Goal: Task Accomplishment & Management: Manage account settings

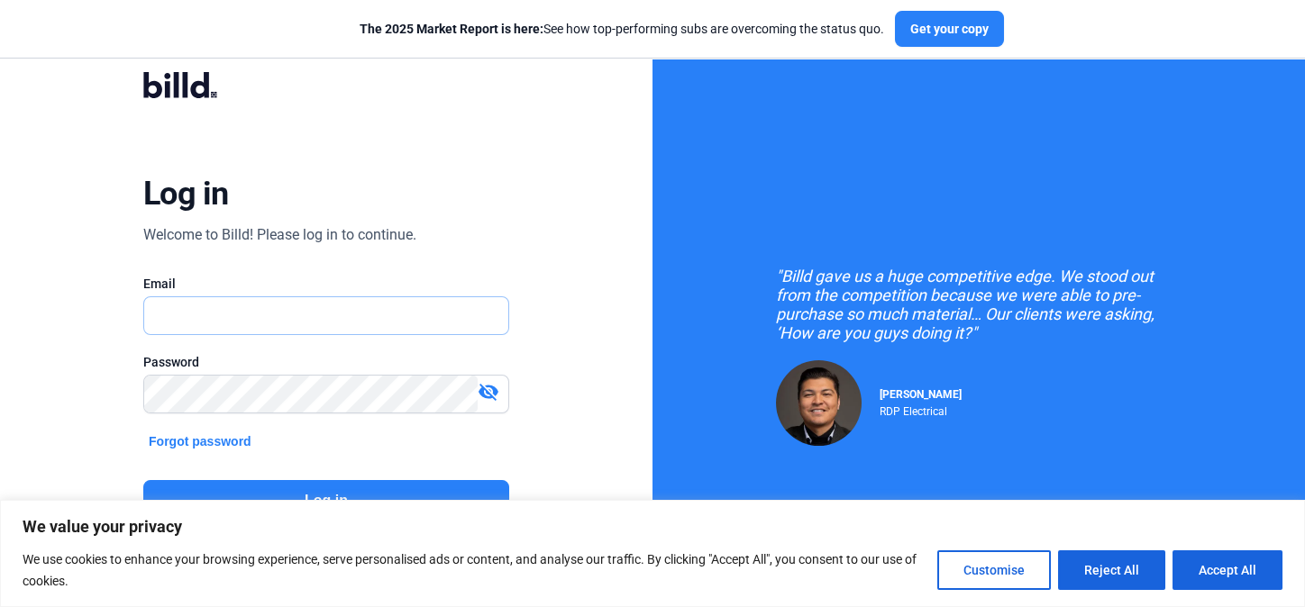
type input "[EMAIL_ADDRESS][DOMAIN_NAME]"
click at [354, 423] on button "Log in" at bounding box center [326, 500] width 366 height 41
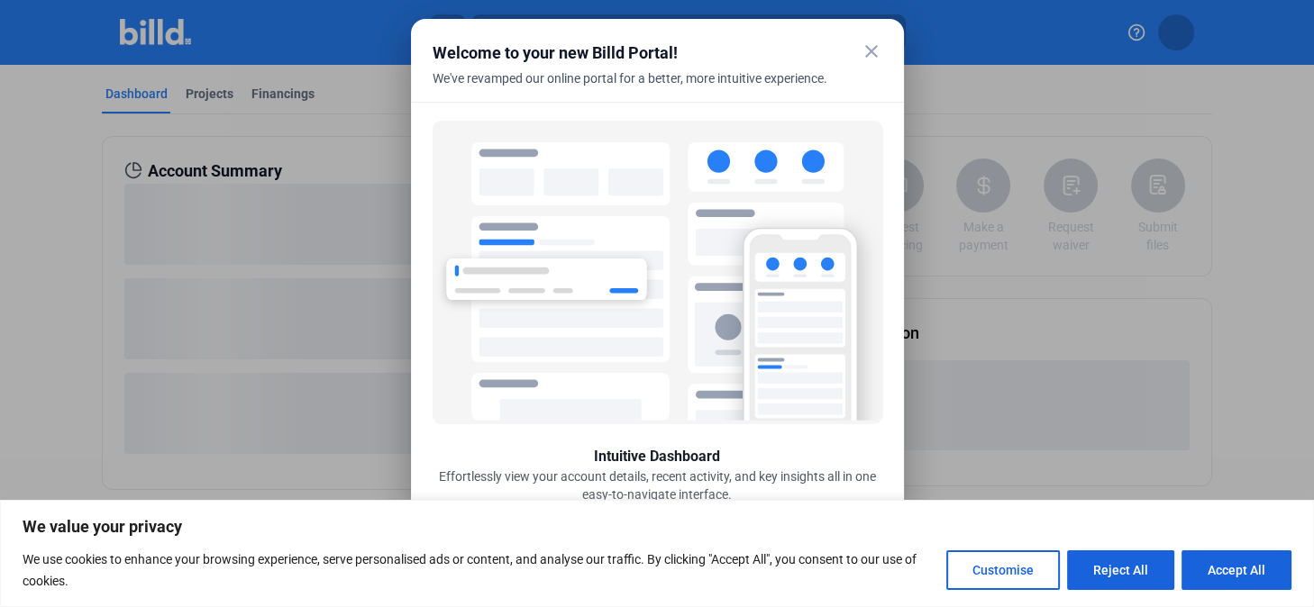
scroll to position [54, 0]
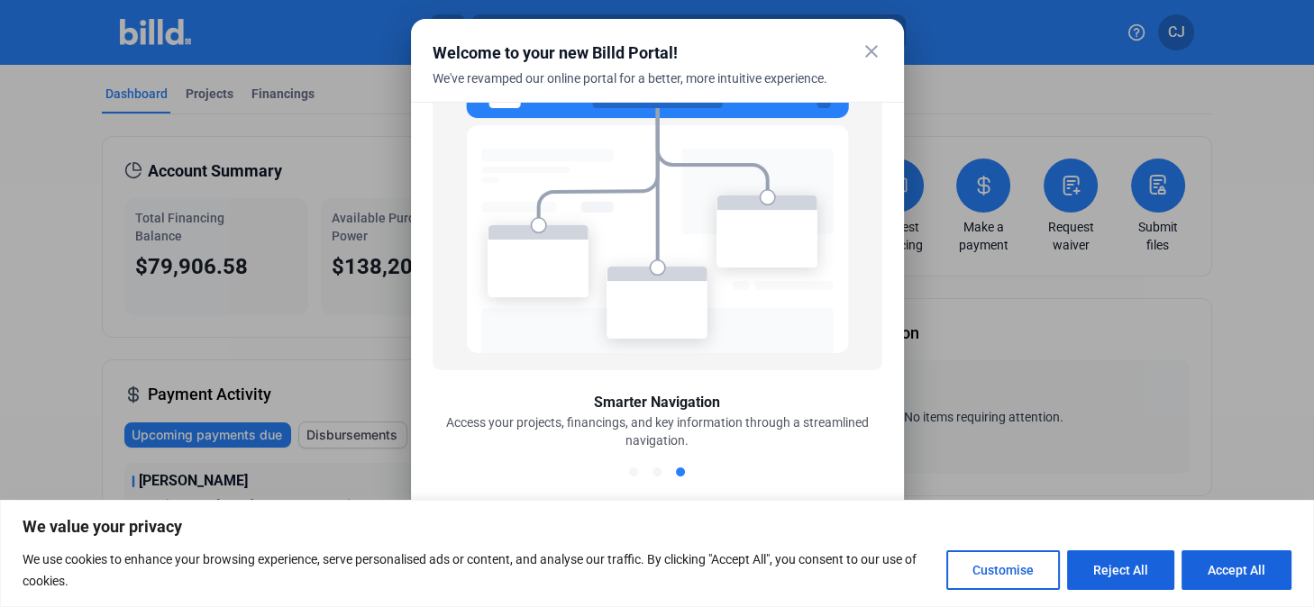
click at [678, 51] on mat-icon "close" at bounding box center [871, 52] width 22 height 22
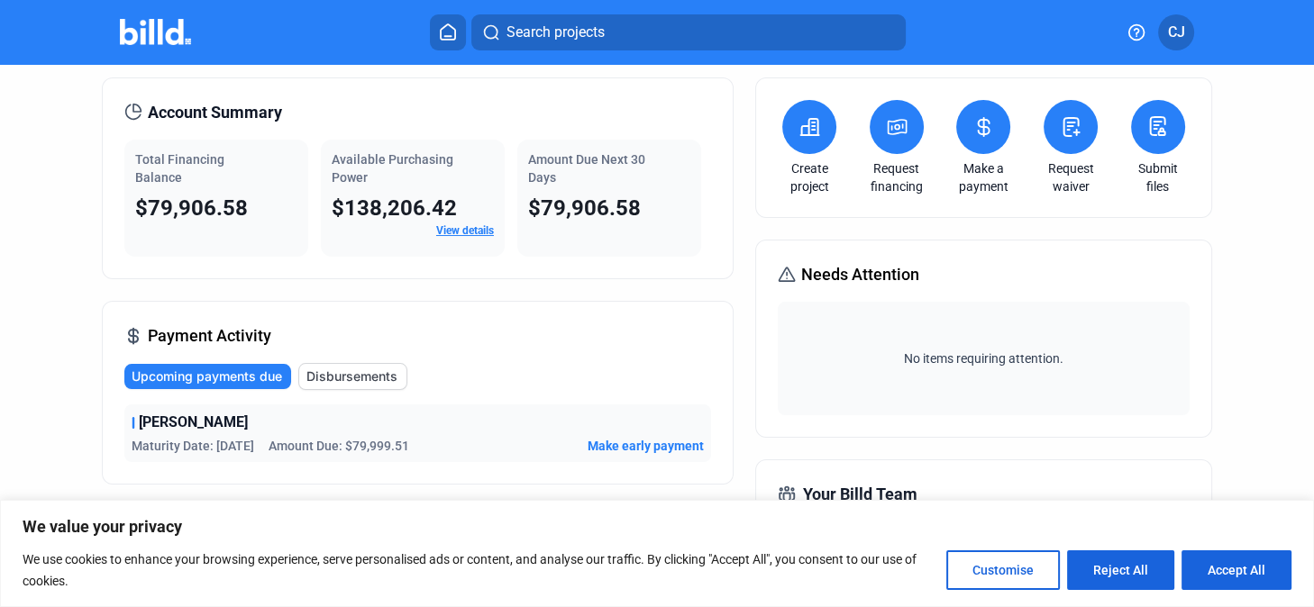
scroll to position [164, 0]
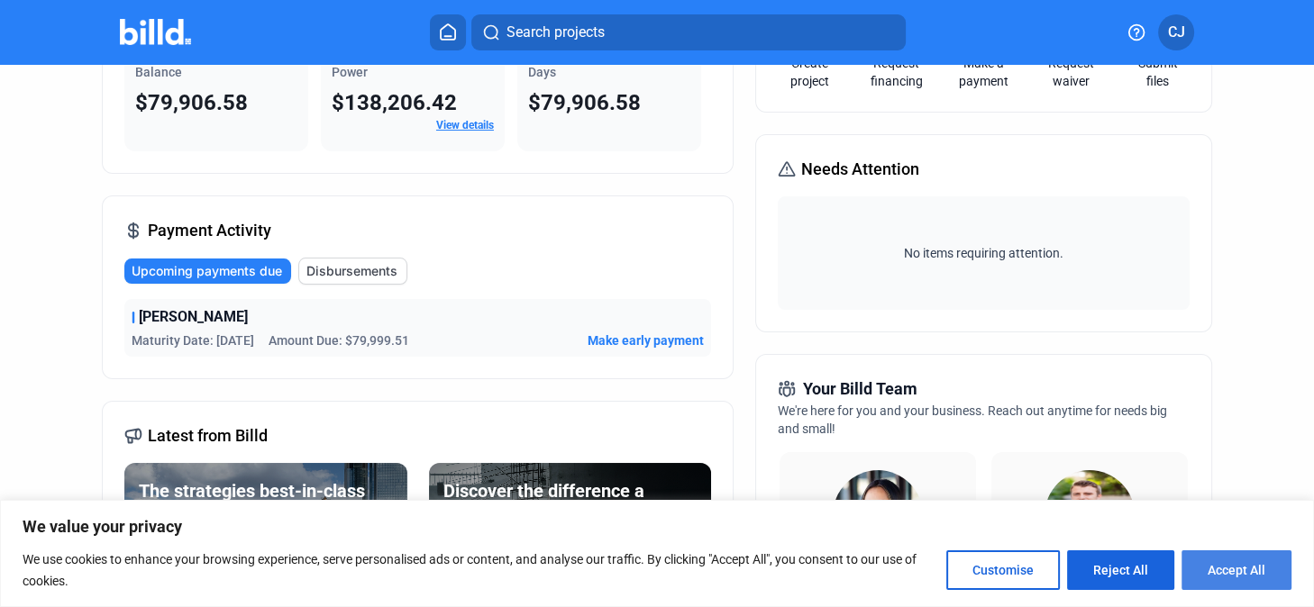
click at [678, 423] on button "Accept All" at bounding box center [1236, 571] width 110 height 40
checkbox input "true"
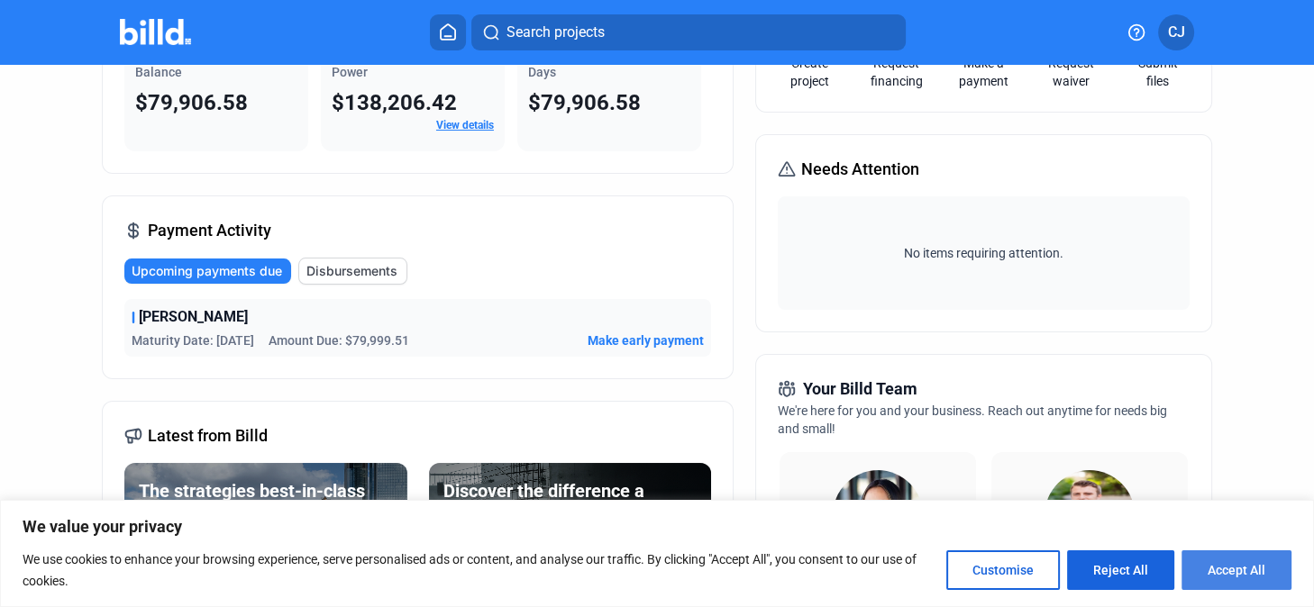
checkbox input "true"
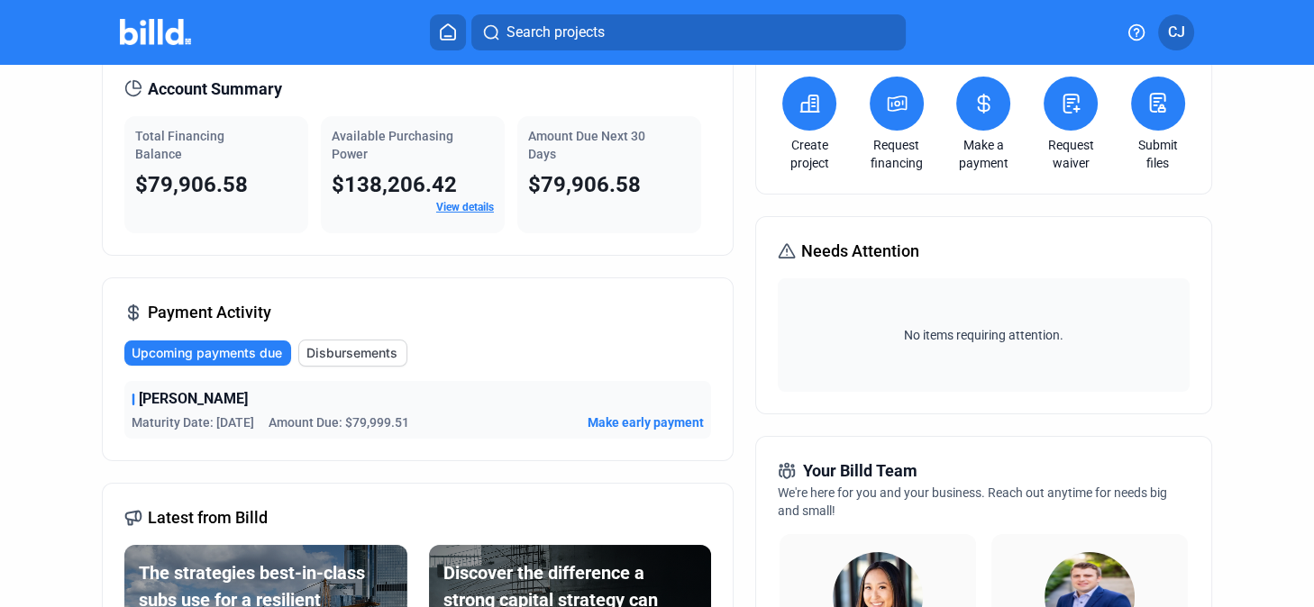
scroll to position [0, 0]
click at [232, 353] on span "Upcoming payments due" at bounding box center [207, 353] width 150 height 18
click at [366, 423] on div "[PERSON_NAME] Maturity Date: [DATE] Amount Due: $79,999.51 Make early payment" at bounding box center [417, 410] width 587 height 58
click at [373, 414] on span "Amount Due: $79,999.51" at bounding box center [338, 423] width 141 height 18
click at [555, 416] on div "Maturity Date: [DATE] Amount Due: $79,999.51 Make early payment" at bounding box center [418, 423] width 572 height 18
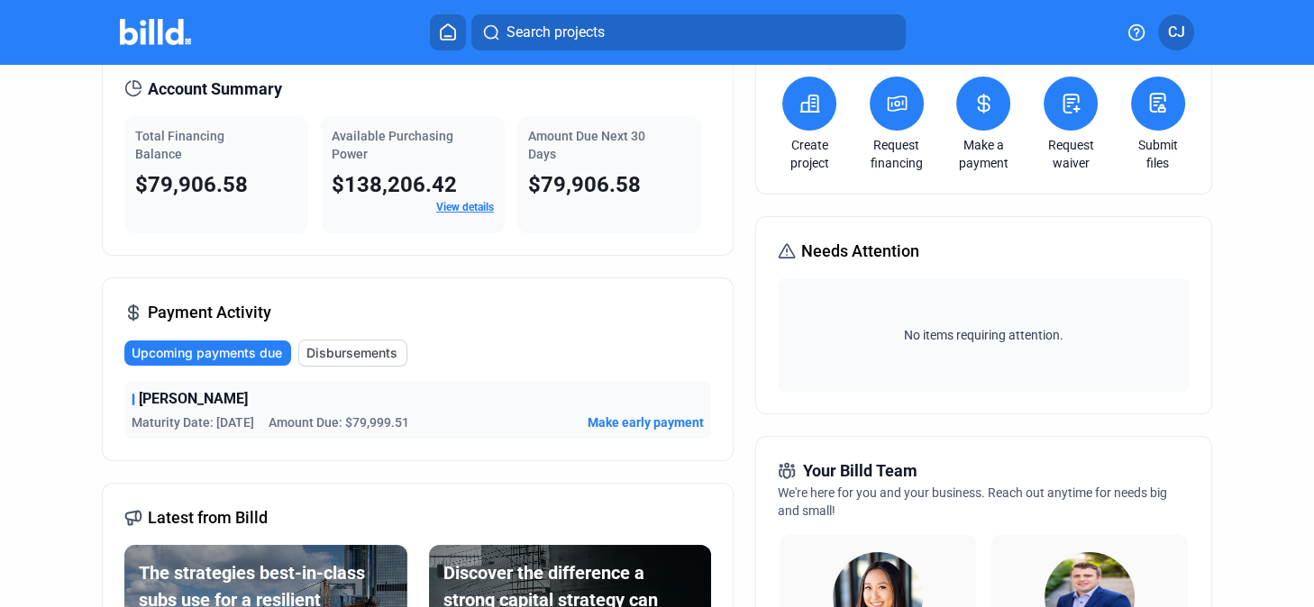
click at [618, 417] on span "Make early payment" at bounding box center [645, 423] width 116 height 18
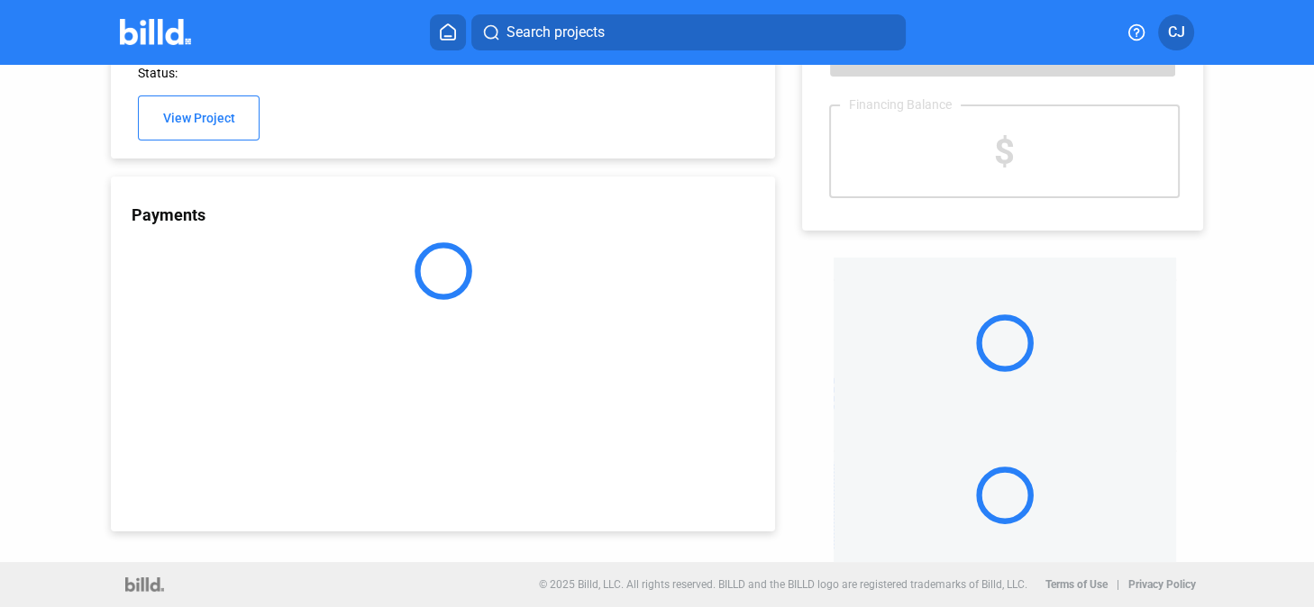
scroll to position [78, 0]
click at [605, 423] on div "Payments" at bounding box center [443, 354] width 664 height 355
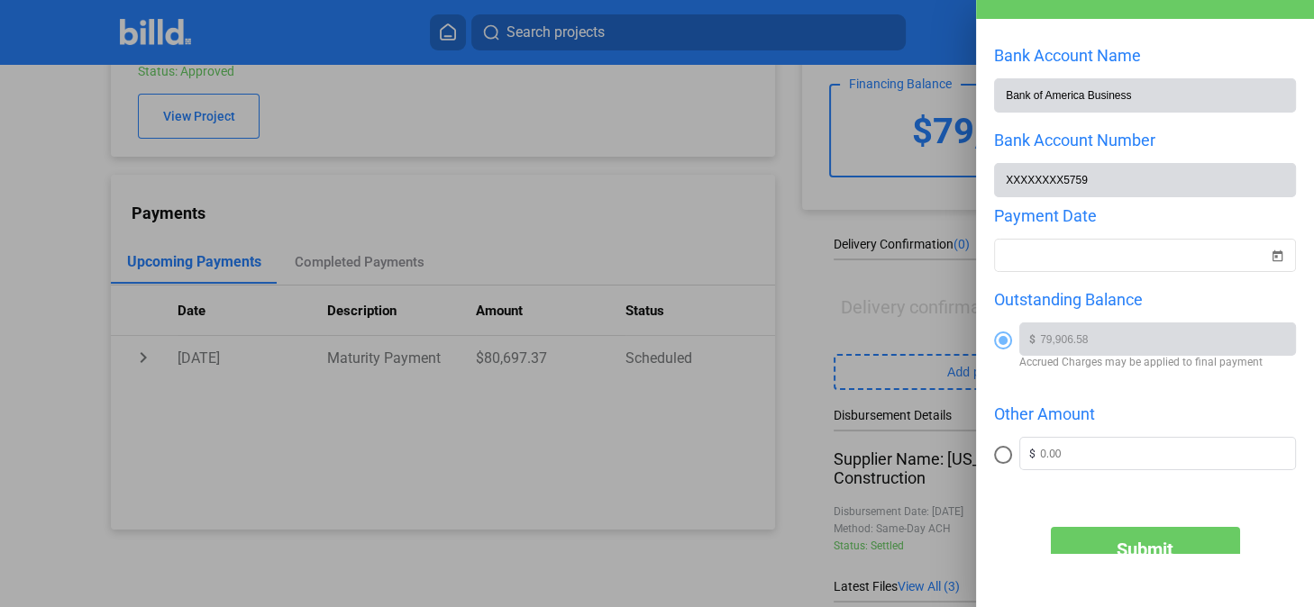
scroll to position [139, 0]
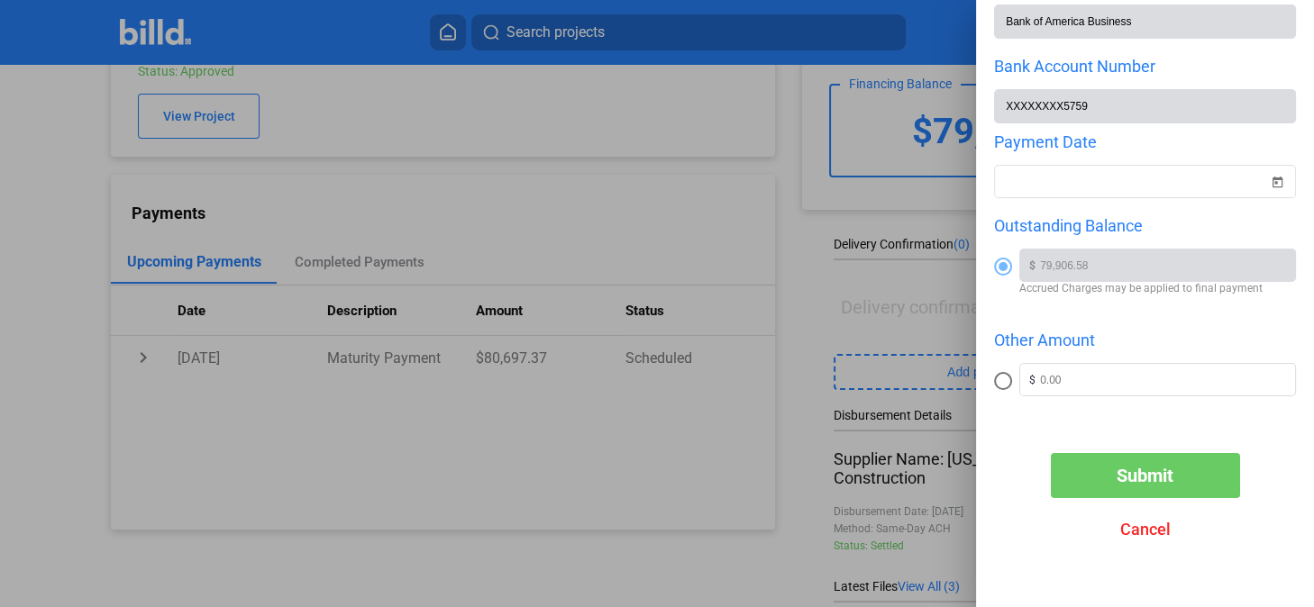
click at [678, 423] on span "Submit" at bounding box center [1144, 476] width 57 height 22
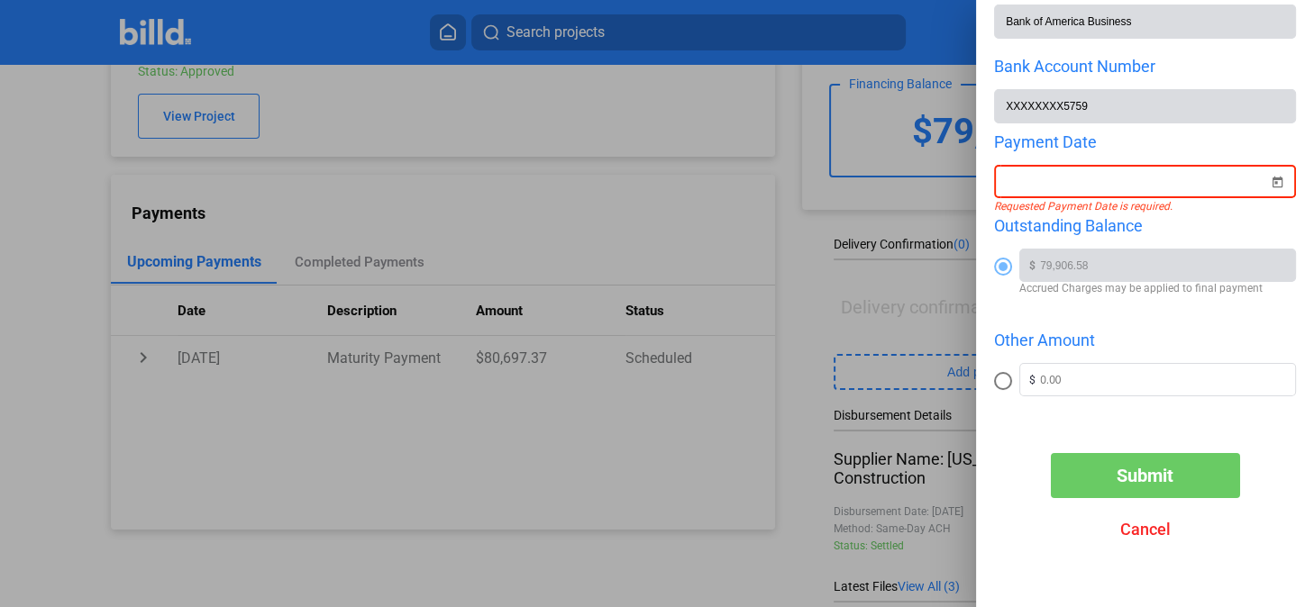
click at [678, 176] on span "Open calendar" at bounding box center [1276, 171] width 43 height 43
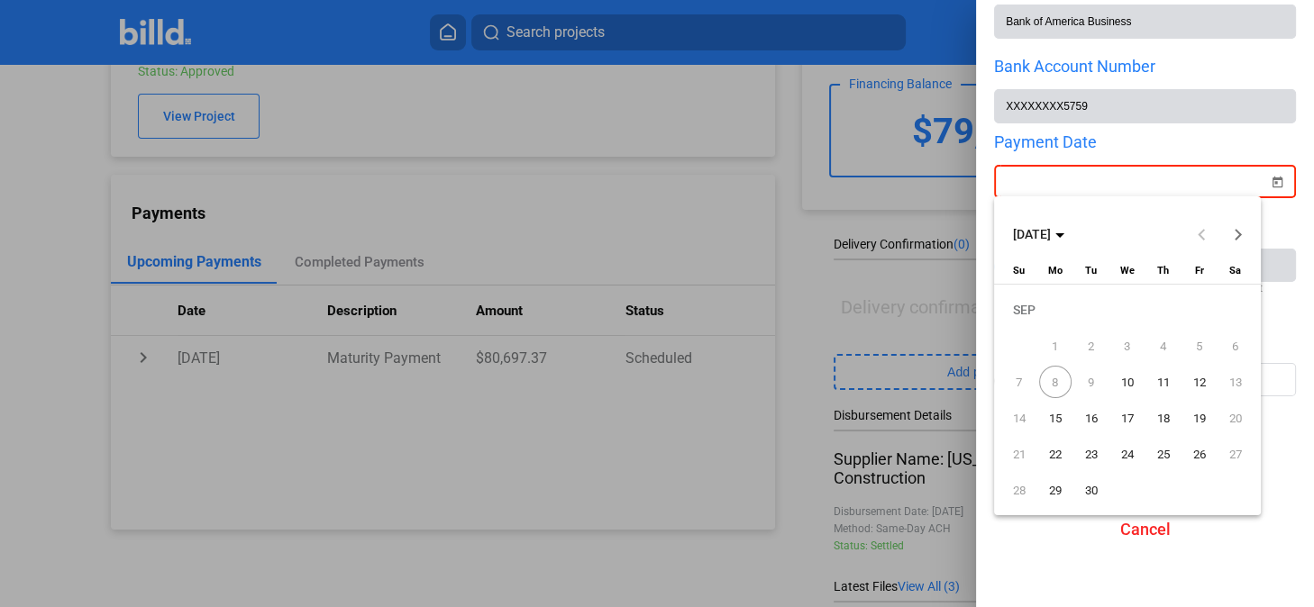
click at [678, 385] on span "8" at bounding box center [1055, 382] width 32 height 32
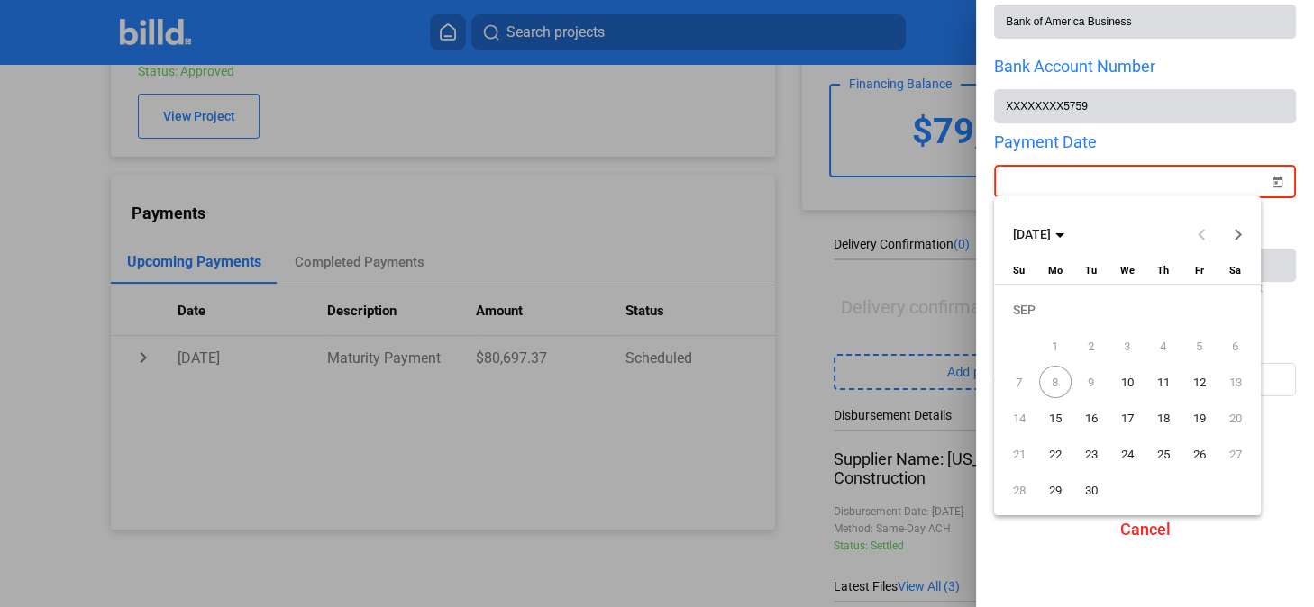
click at [678, 381] on span "9" at bounding box center [1091, 382] width 32 height 32
click at [678, 381] on span "8" at bounding box center [1055, 382] width 32 height 32
click at [678, 378] on span "9" at bounding box center [1091, 382] width 32 height 32
click at [678, 378] on span "8" at bounding box center [1055, 382] width 32 height 32
click at [678, 136] on div at bounding box center [657, 303] width 1314 height 607
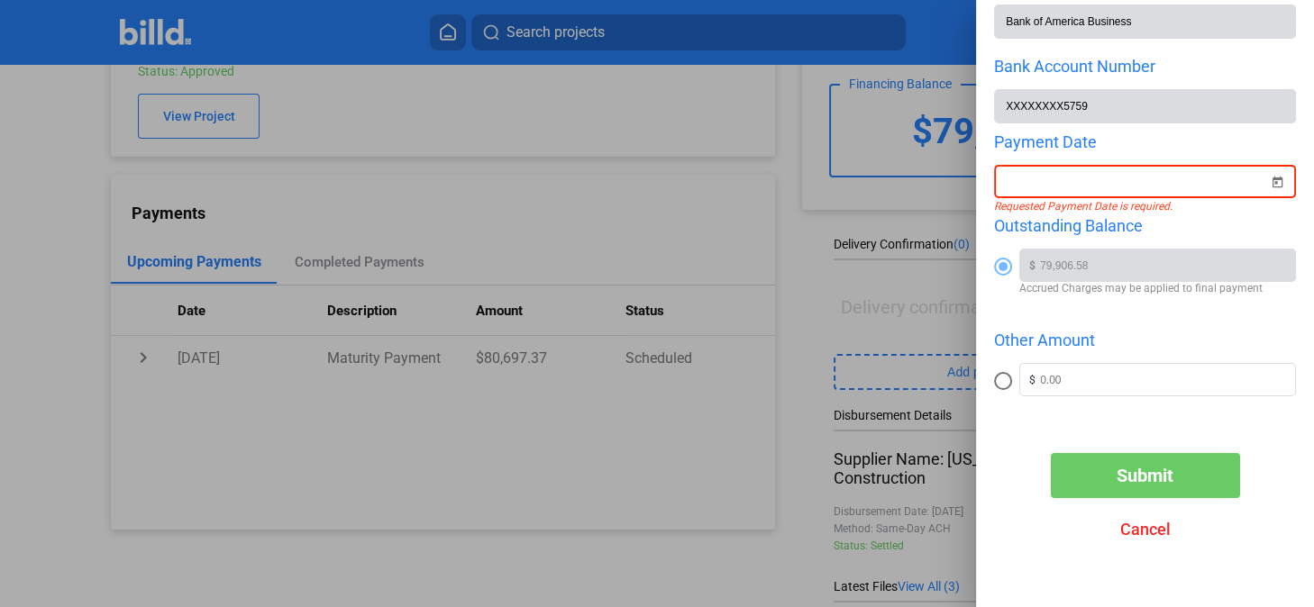
click at [678, 423] on span "Cancel" at bounding box center [1145, 529] width 50 height 19
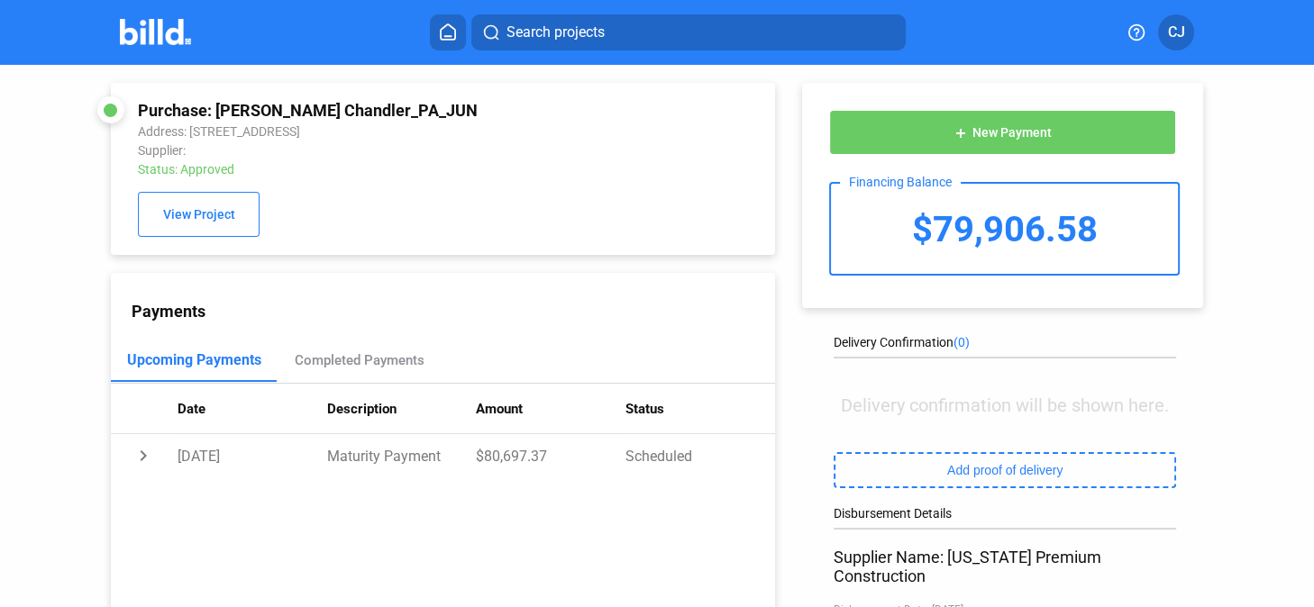
scroll to position [0, 0]
click at [678, 247] on div "$79,906.58" at bounding box center [1004, 229] width 347 height 90
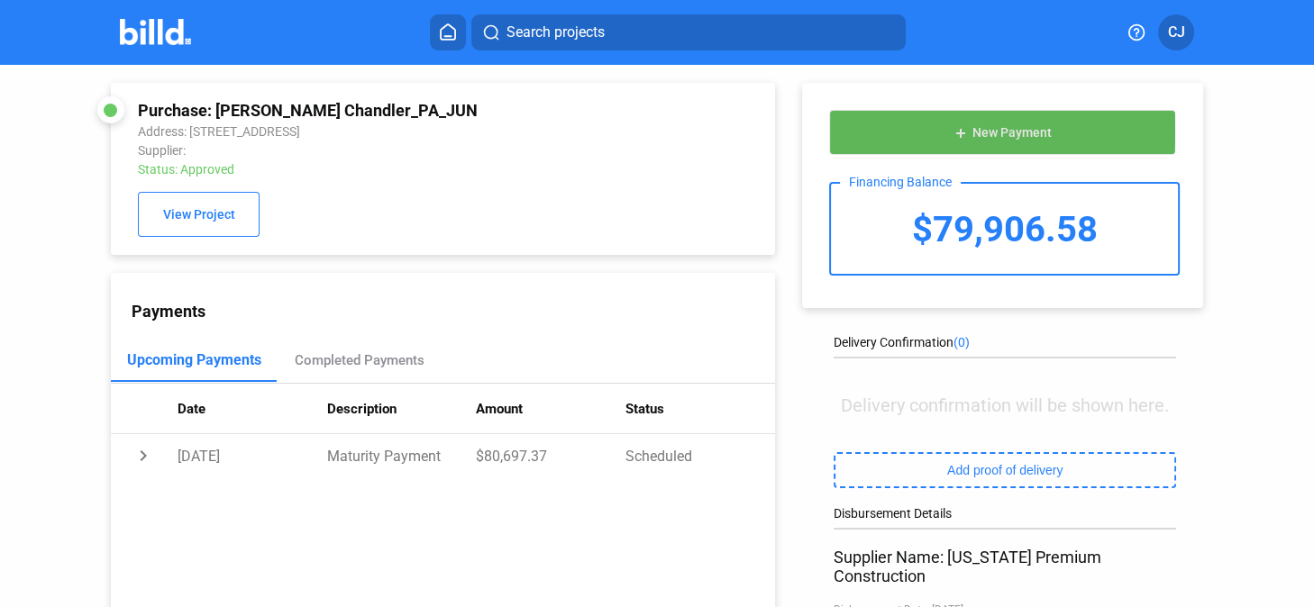
click at [678, 130] on button "add New Payment" at bounding box center [1002, 132] width 347 height 45
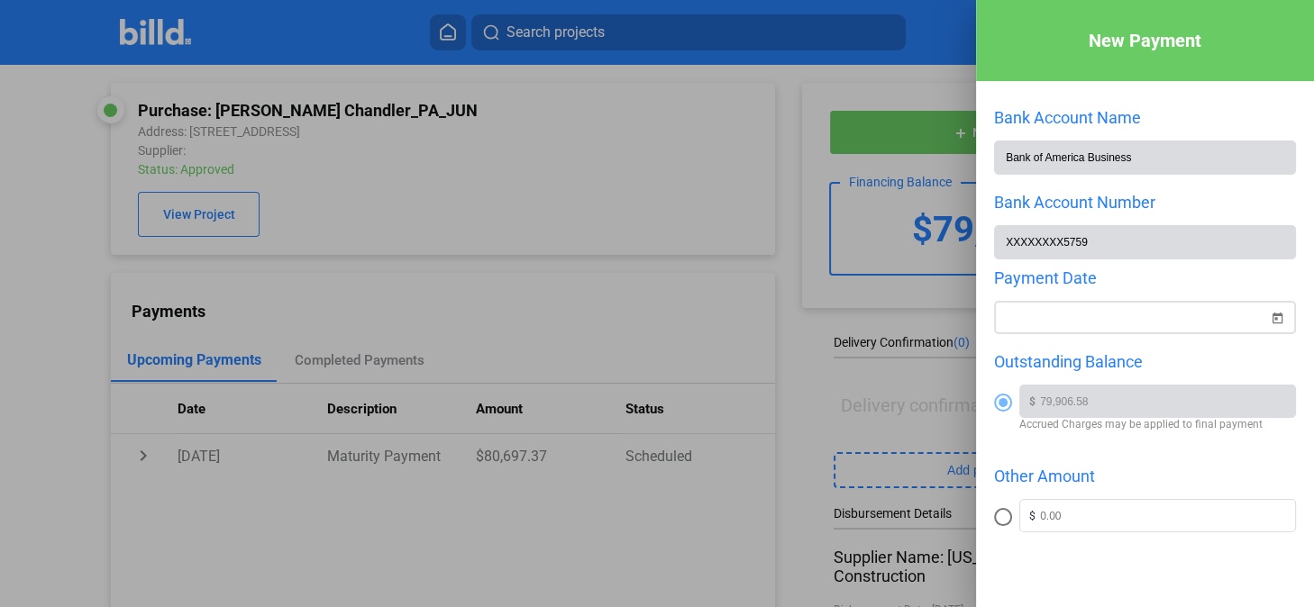
click at [678, 314] on div "New Payment Bank Account Name Bank of America Business Bank Account Number XXXX…" at bounding box center [657, 303] width 1314 height 607
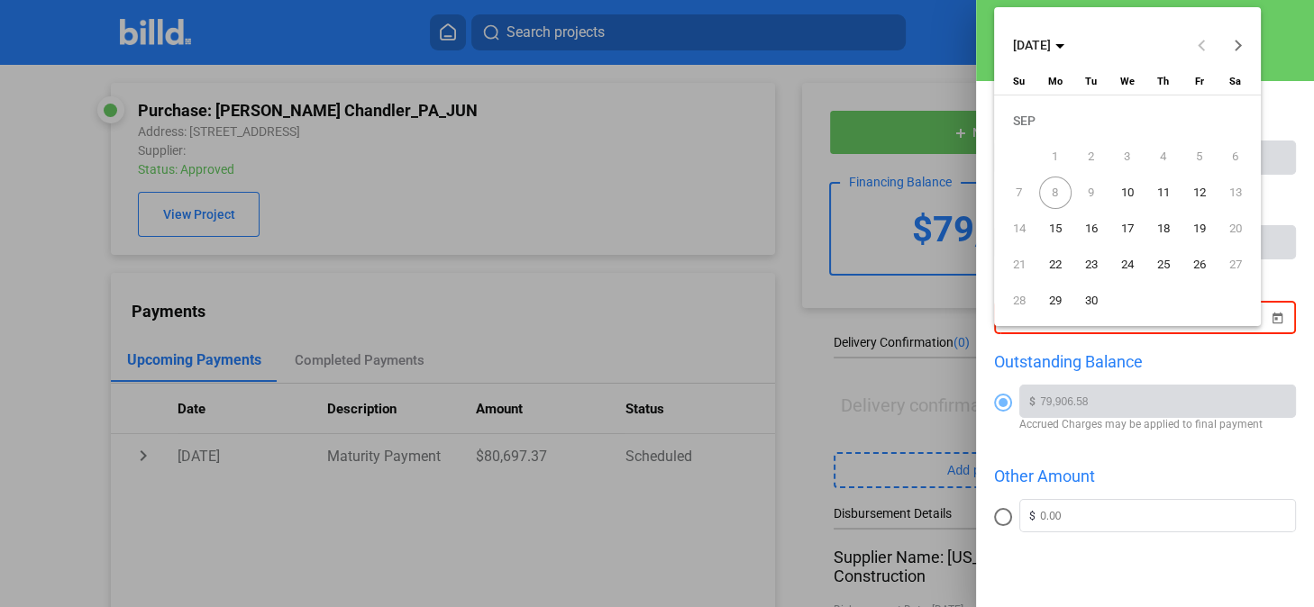
click at [678, 193] on span "8" at bounding box center [1055, 193] width 32 height 32
click at [678, 193] on span "9" at bounding box center [1091, 193] width 32 height 32
click at [678, 190] on span "8" at bounding box center [1055, 193] width 32 height 32
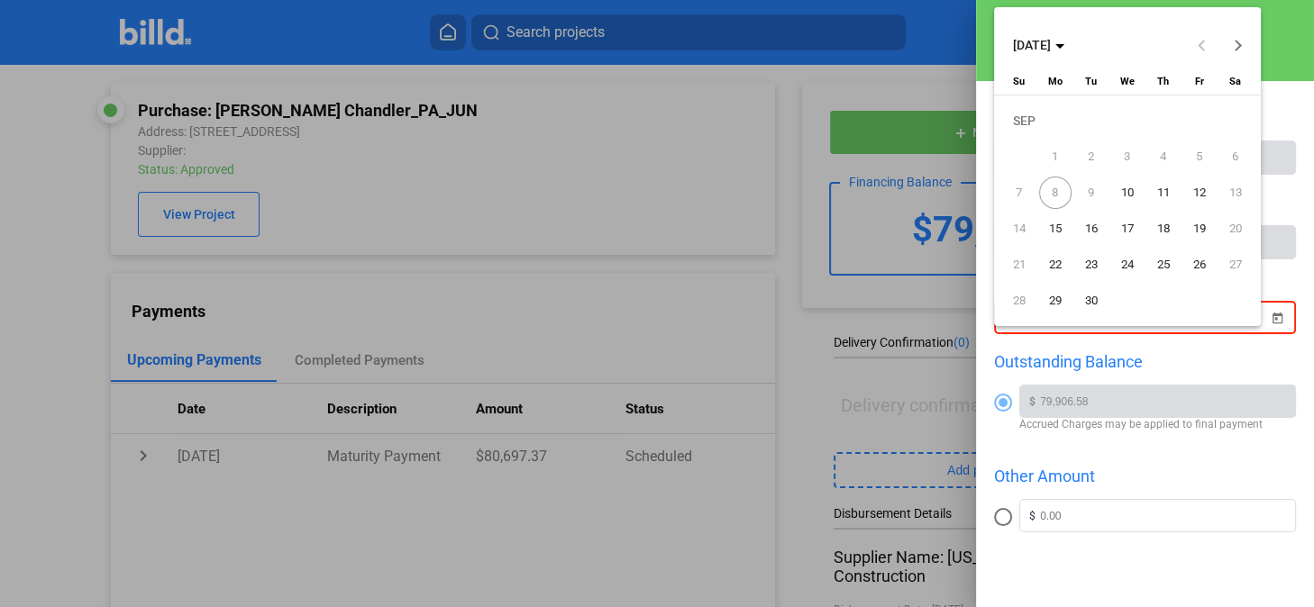
click at [678, 190] on span "8" at bounding box center [1055, 193] width 32 height 32
click at [678, 190] on span "10" at bounding box center [1127, 193] width 32 height 32
type input "[DATE]"
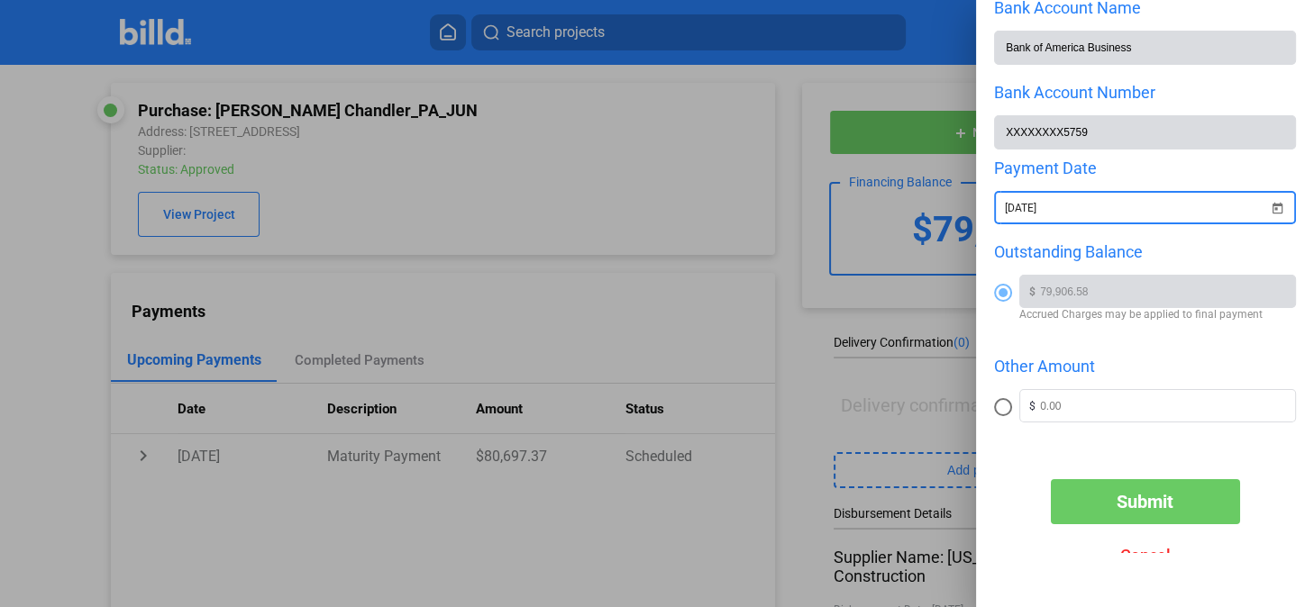
scroll to position [139, 0]
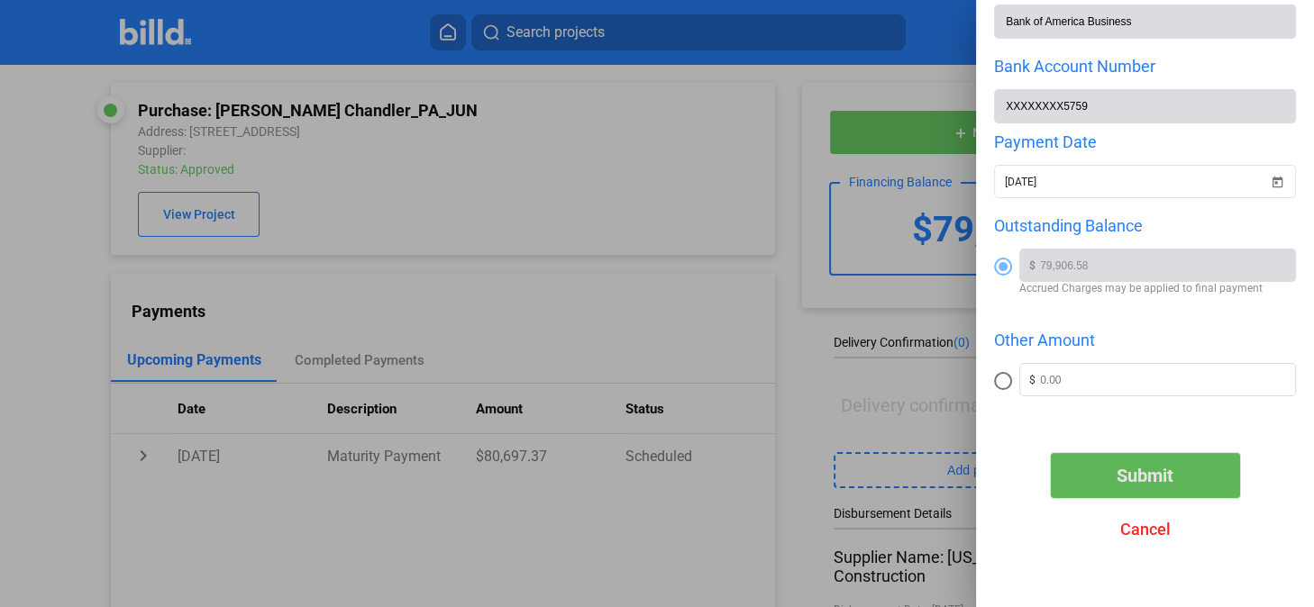
click at [678, 423] on span "Submit" at bounding box center [1144, 476] width 57 height 22
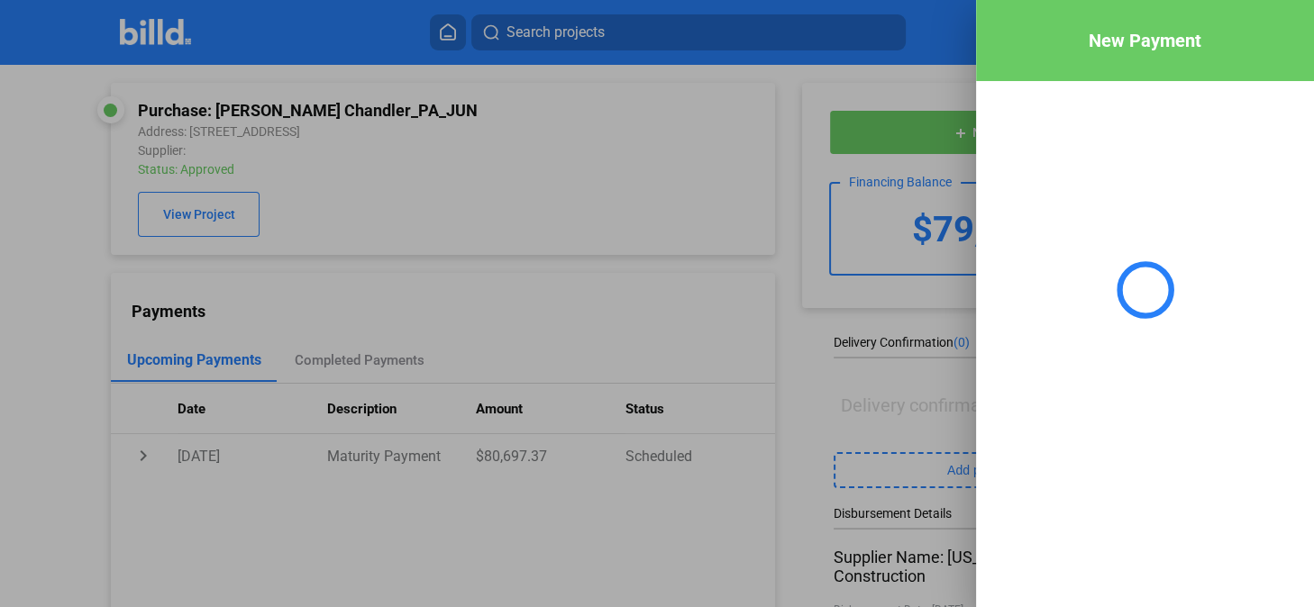
scroll to position [0, 0]
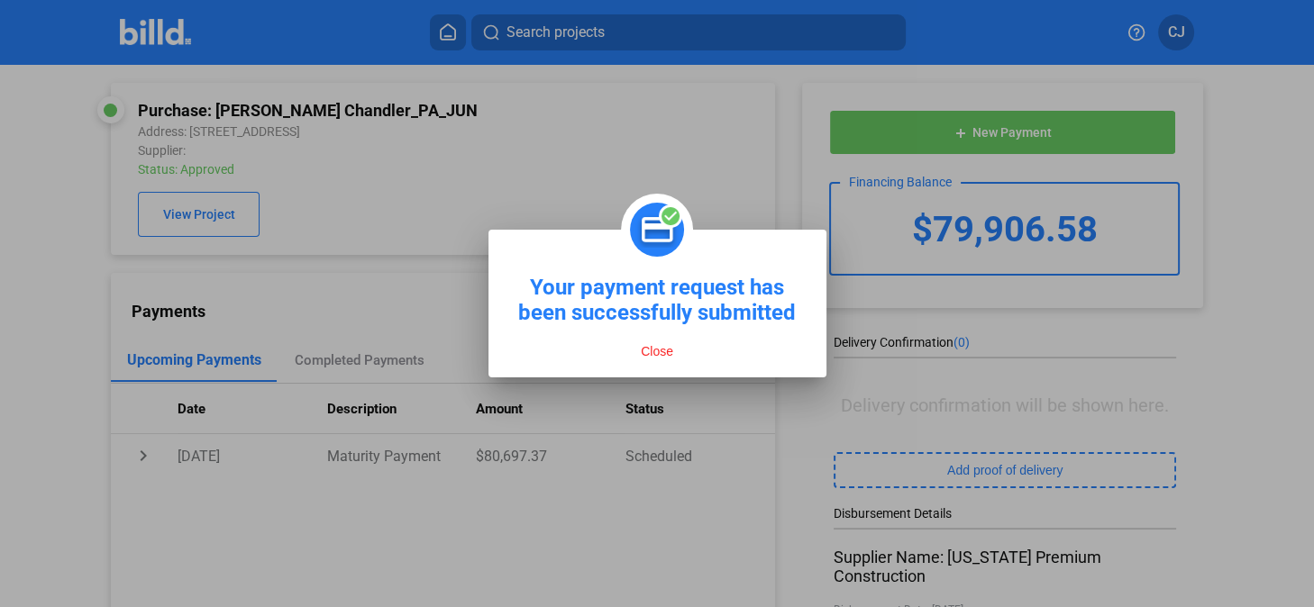
click at [651, 351] on button "Close" at bounding box center [656, 351] width 43 height 16
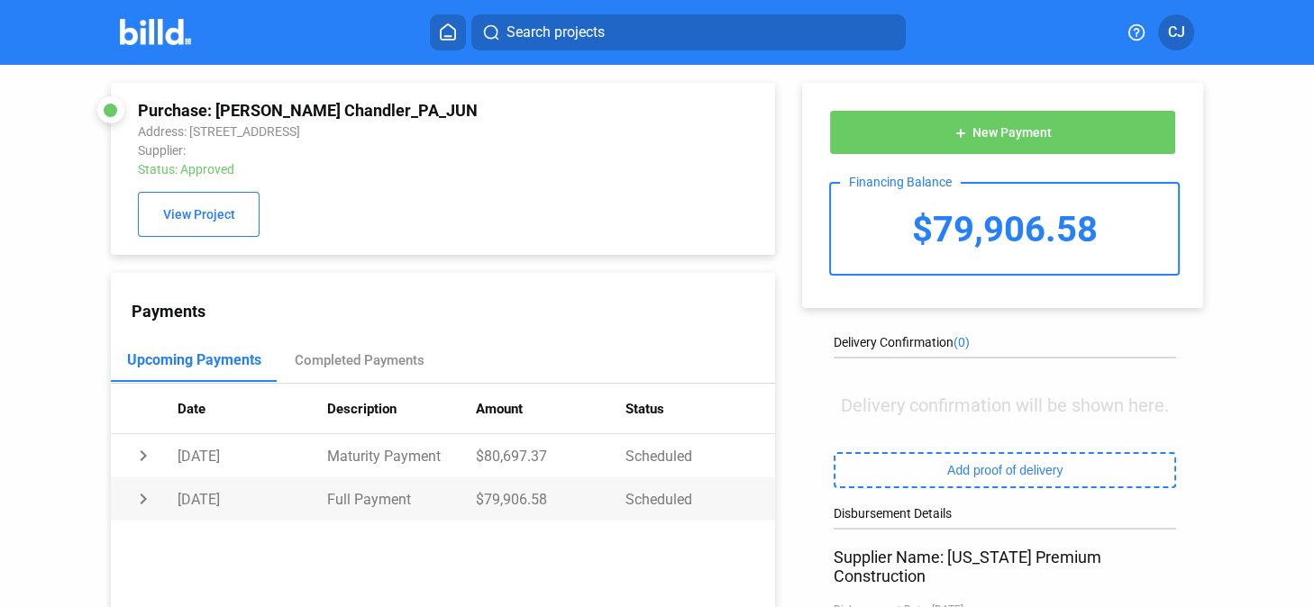
click at [141, 423] on td "chevron_right" at bounding box center [144, 499] width 67 height 43
click at [393, 366] on div "Completed Payments" at bounding box center [360, 360] width 130 height 16
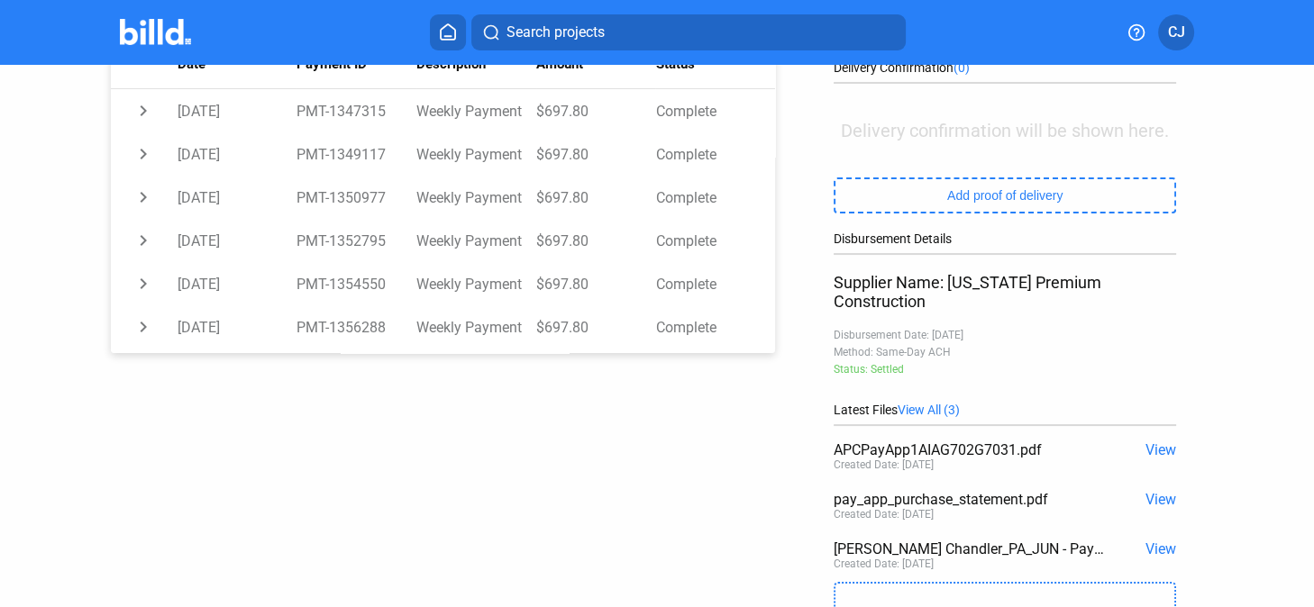
scroll to position [382, 0]
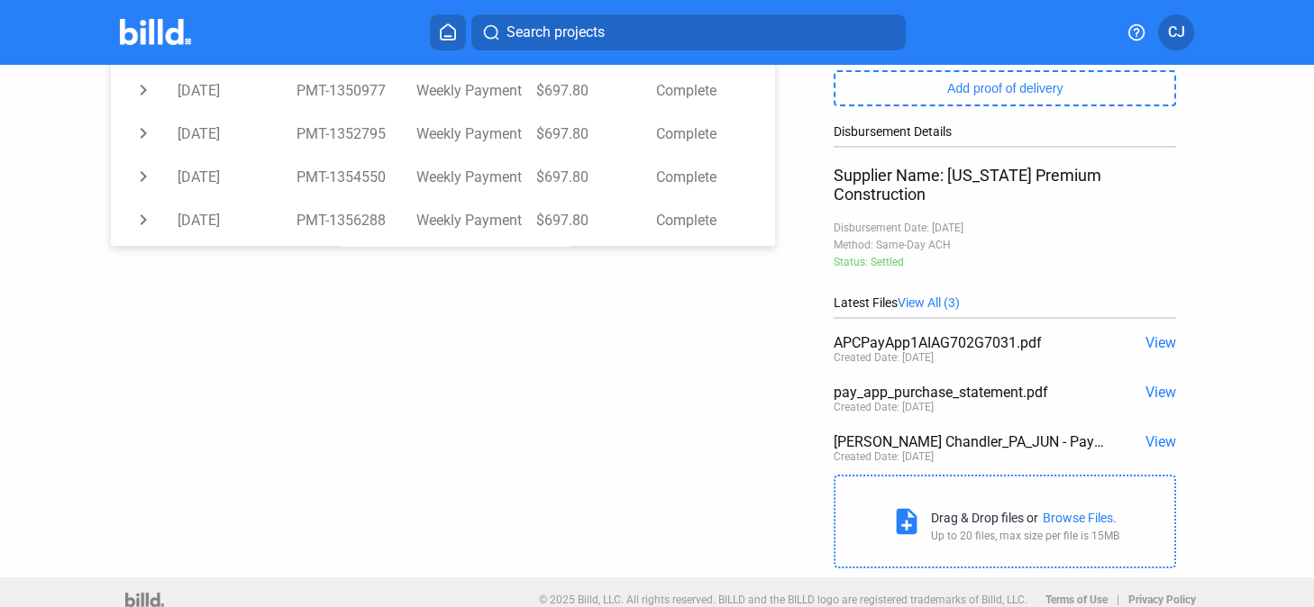
click at [678, 334] on span "View" at bounding box center [1160, 342] width 31 height 17
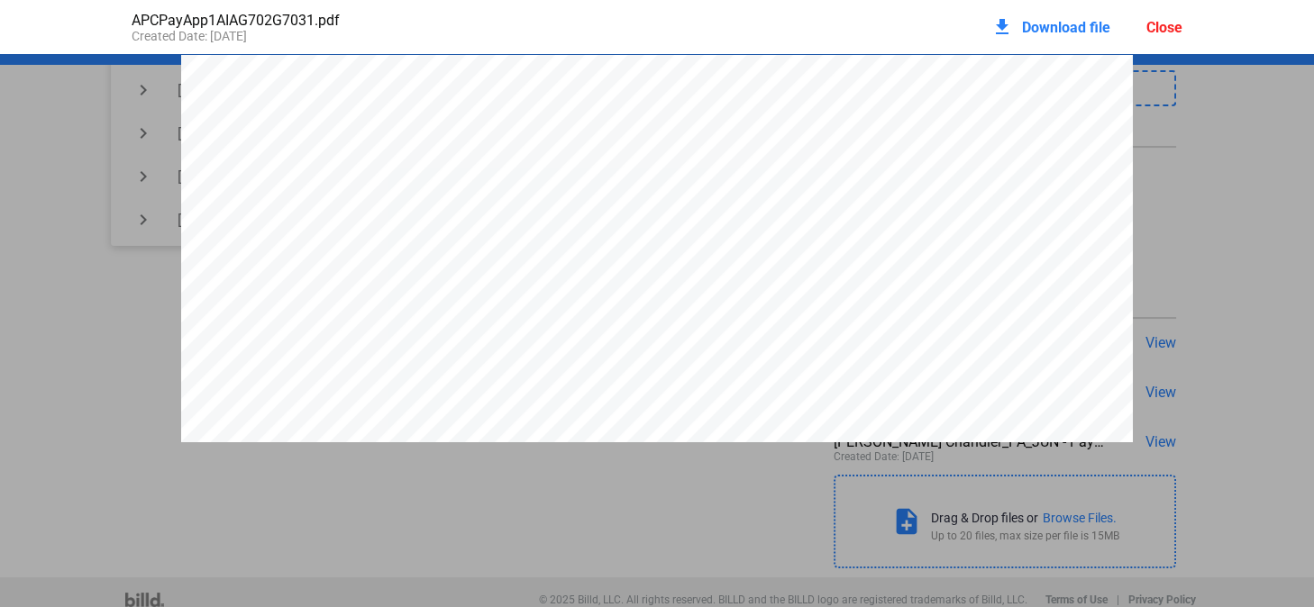
scroll to position [8, 0]
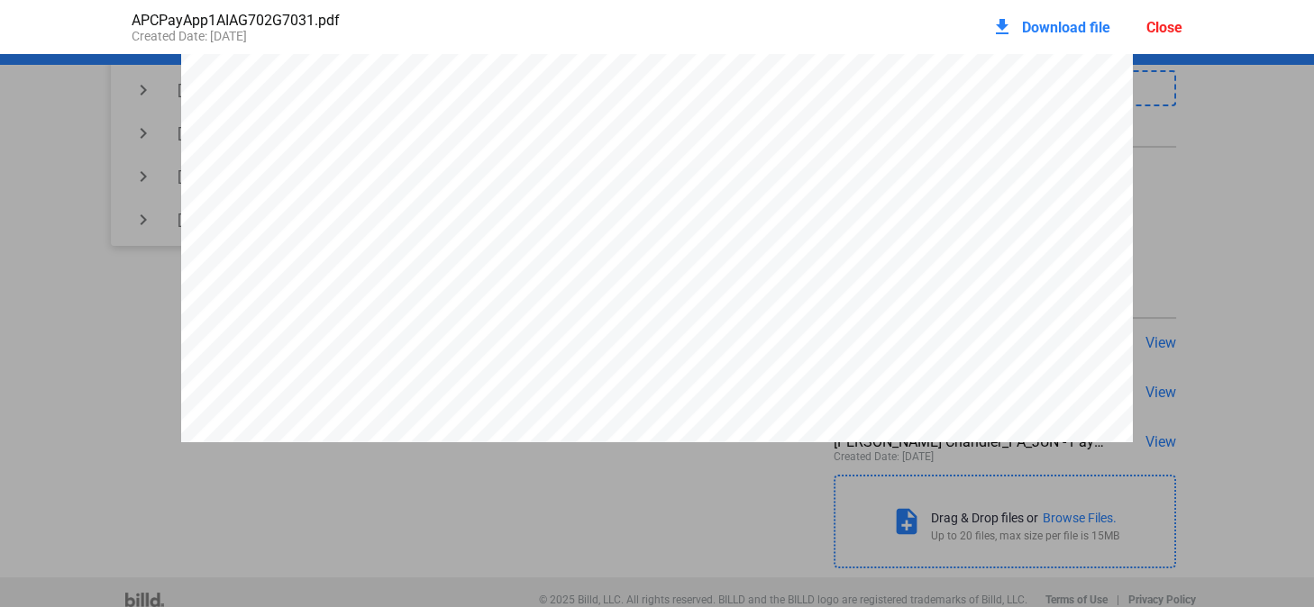
click at [678, 26] on div "Close" at bounding box center [1164, 27] width 36 height 17
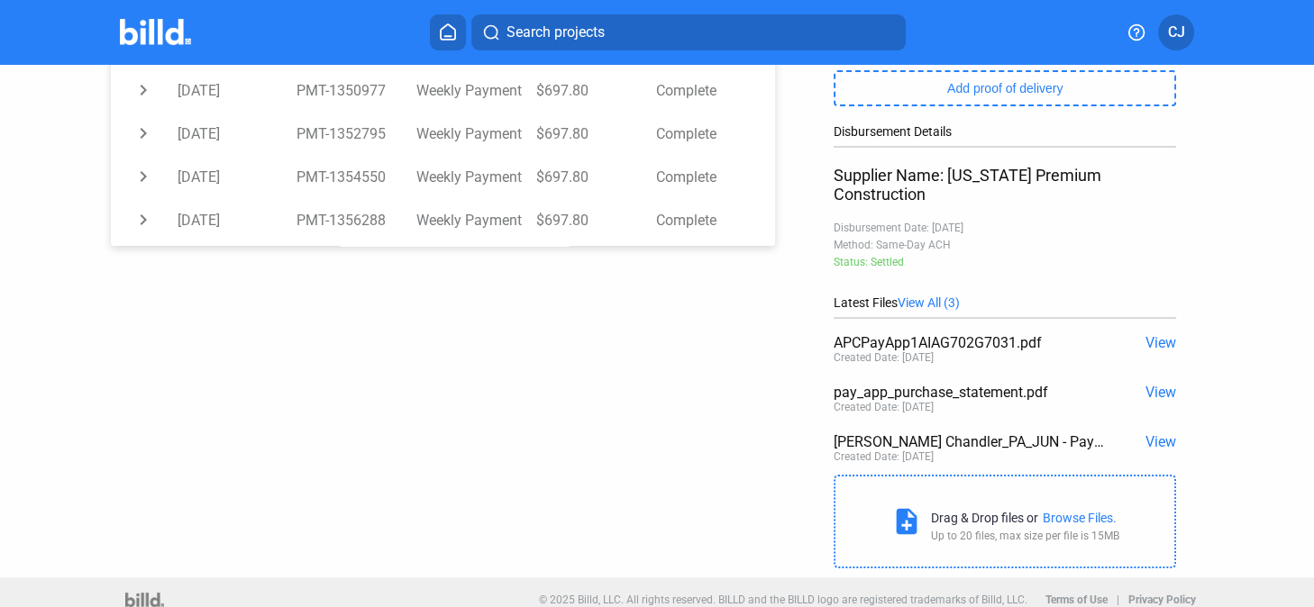
click at [678, 384] on span "View" at bounding box center [1160, 392] width 31 height 17
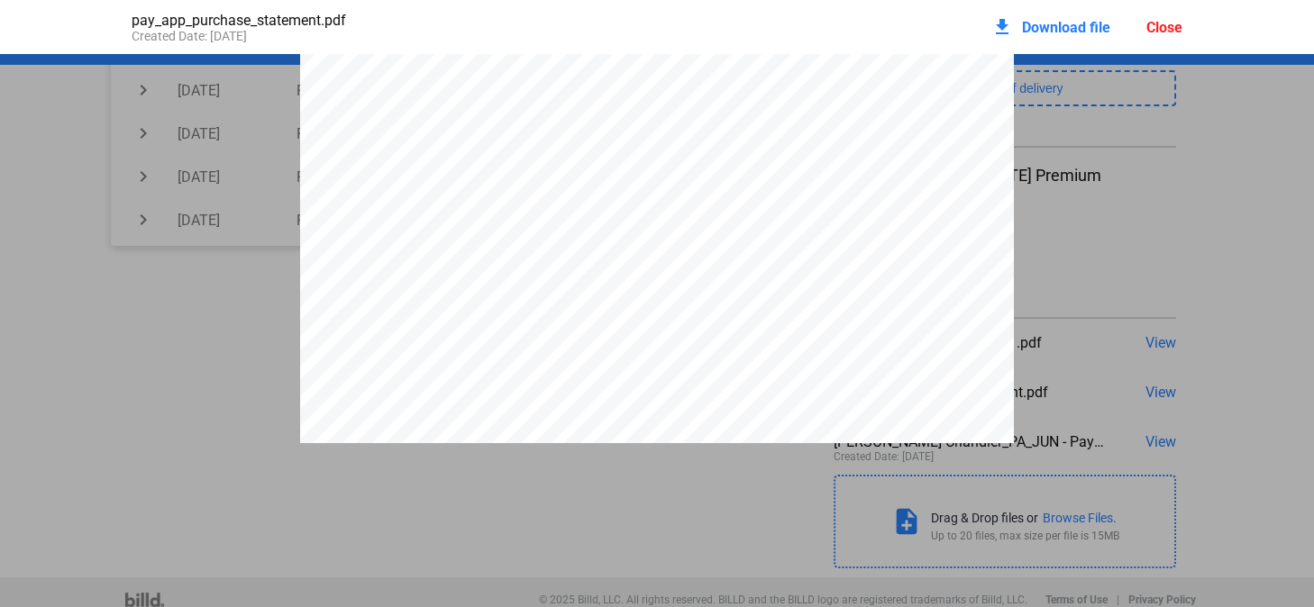
scroll to position [990, 0]
click at [678, 23] on div "Close" at bounding box center [1164, 27] width 36 height 17
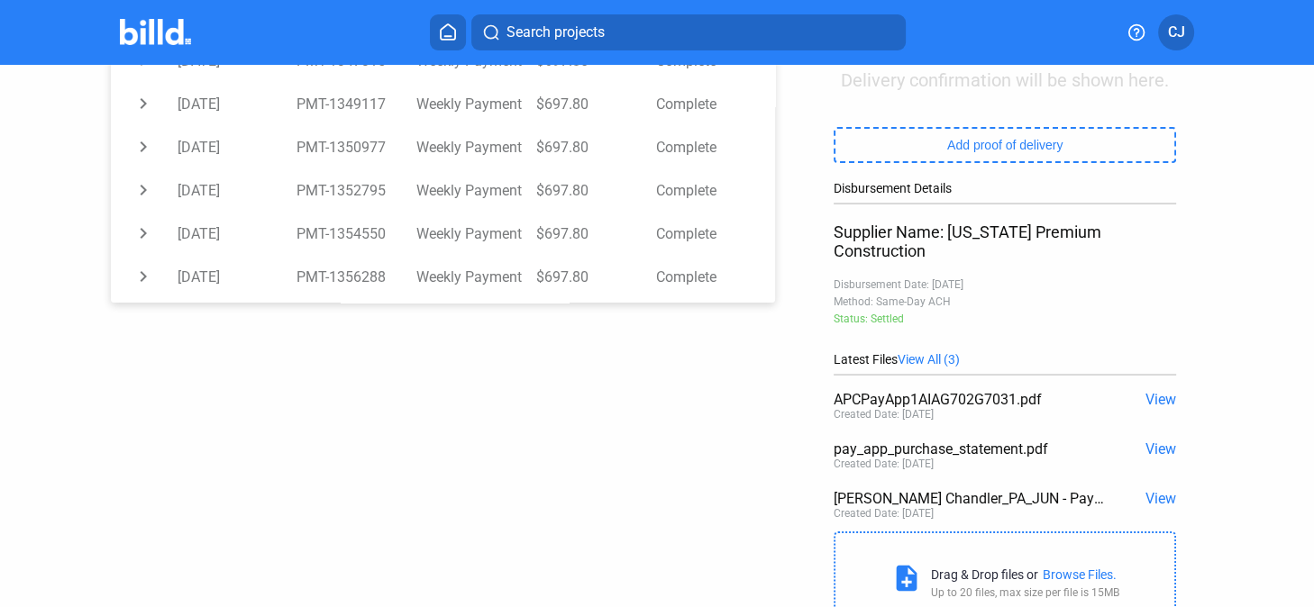
scroll to position [300, 0]
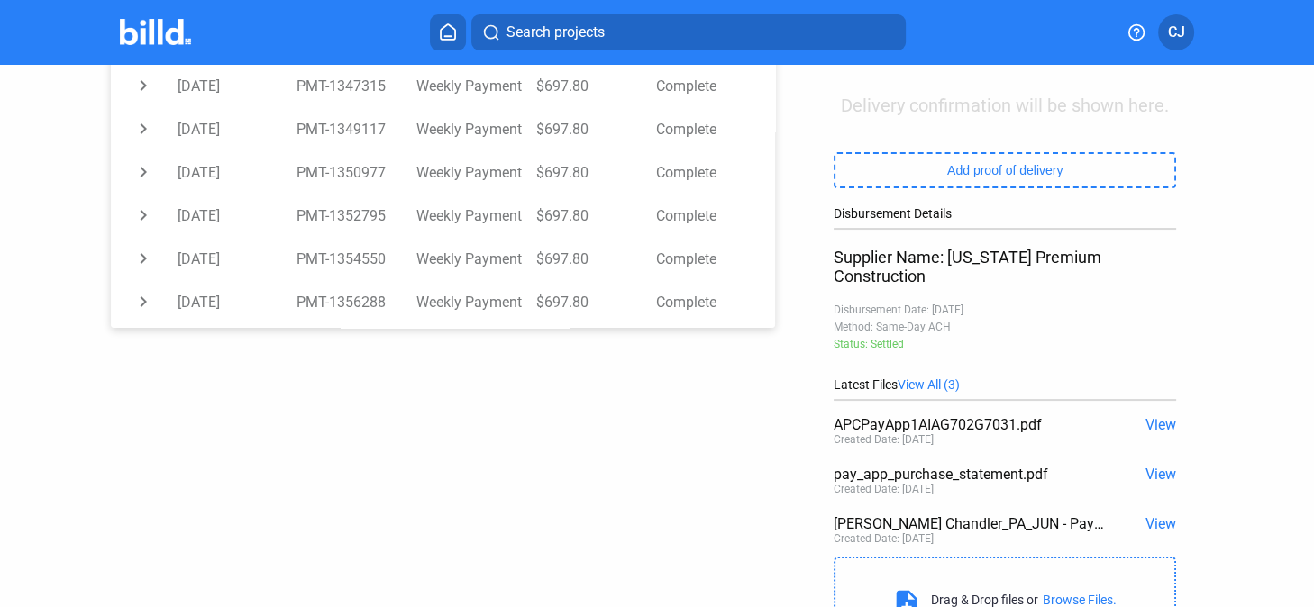
drag, startPoint x: 956, startPoint y: 453, endPoint x: 1017, endPoint y: 453, distance: 61.3
click at [678, 423] on div "pay_app_purchase_statement.pdf" at bounding box center [970, 474] width 274 height 17
click at [678, 423] on span "View" at bounding box center [1160, 474] width 31 height 17
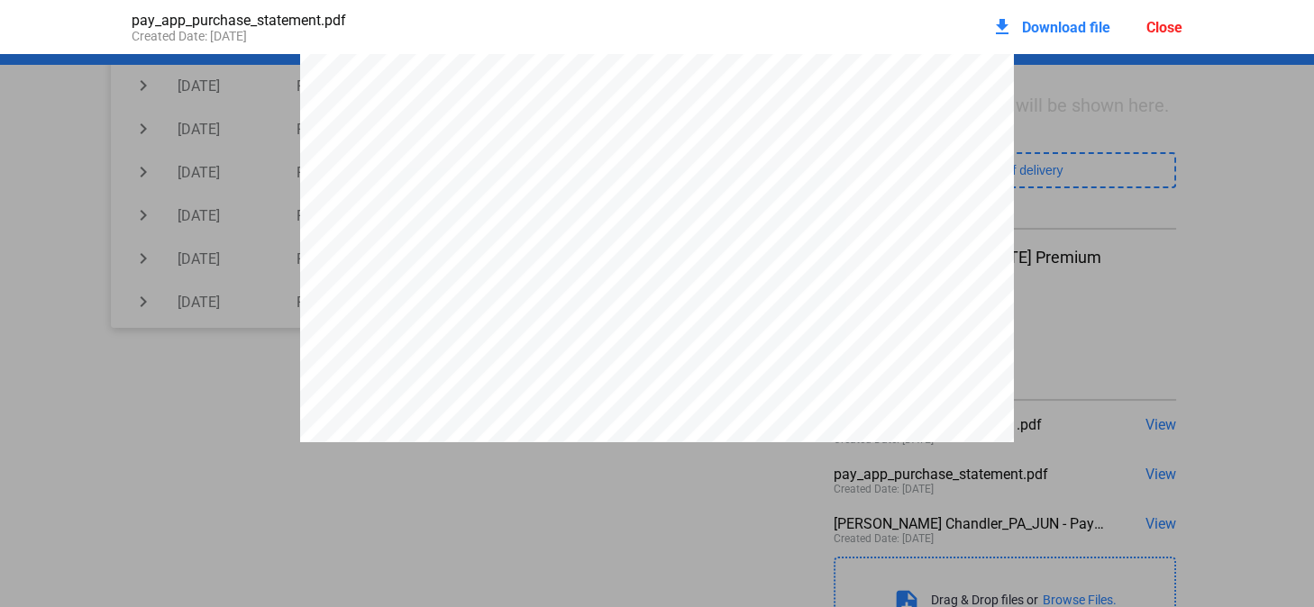
scroll to position [335, 0]
click at [678, 333] on div "PAY APP PURCHASE STATEMENT This PAY APP PURCHASE STATEMENT is being executed an…" at bounding box center [657, 225] width 714 height 1011
click at [678, 423] on pdf-viewer "PAY APP PURCHASE STATEMENT This PAY APP PURCHASE STATEMENT is being executed an…" at bounding box center [657, 297] width 1314 height 486
click at [678, 23] on div "Close" at bounding box center [1164, 27] width 36 height 17
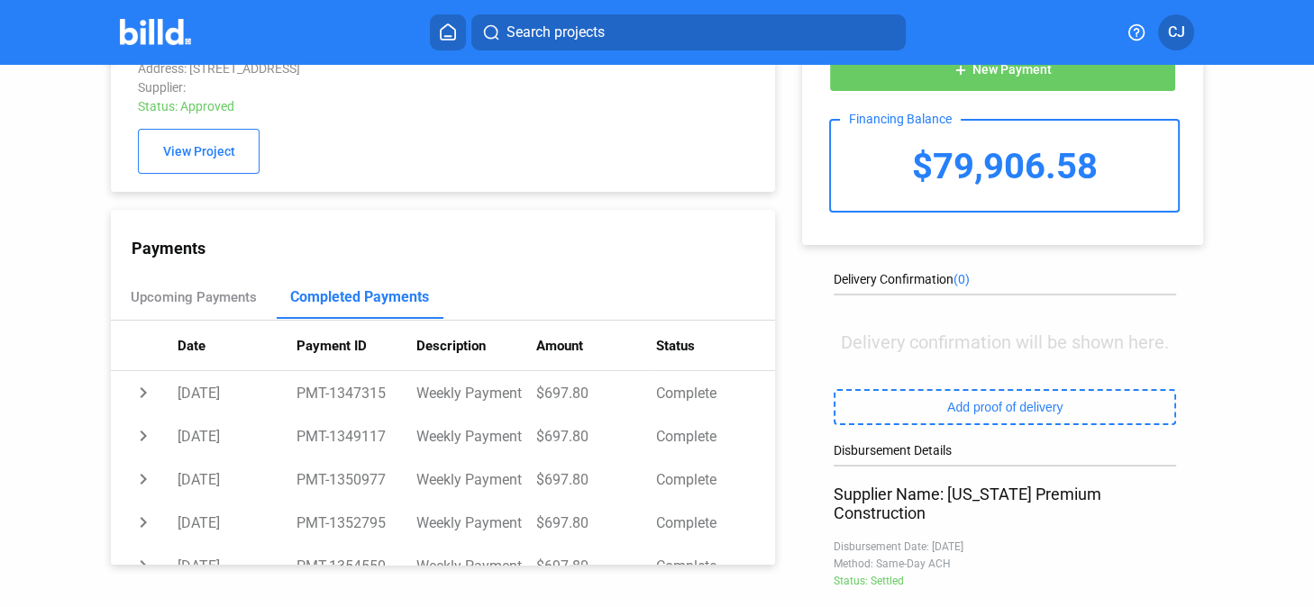
scroll to position [0, 0]
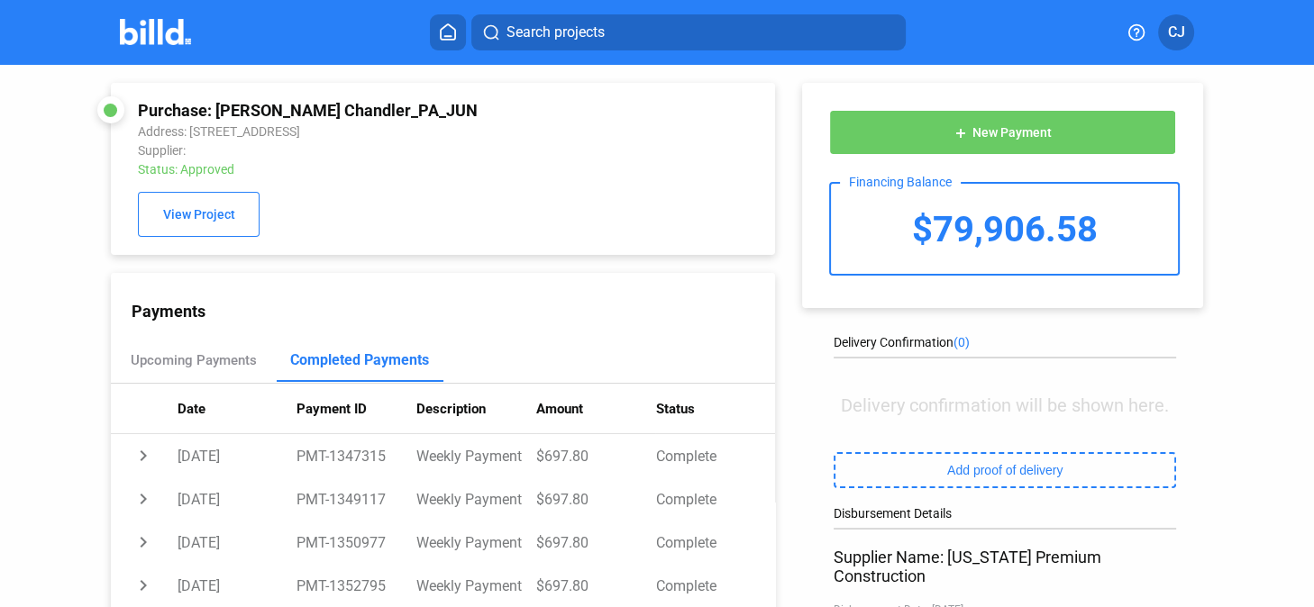
click at [171, 33] on img at bounding box center [155, 32] width 71 height 26
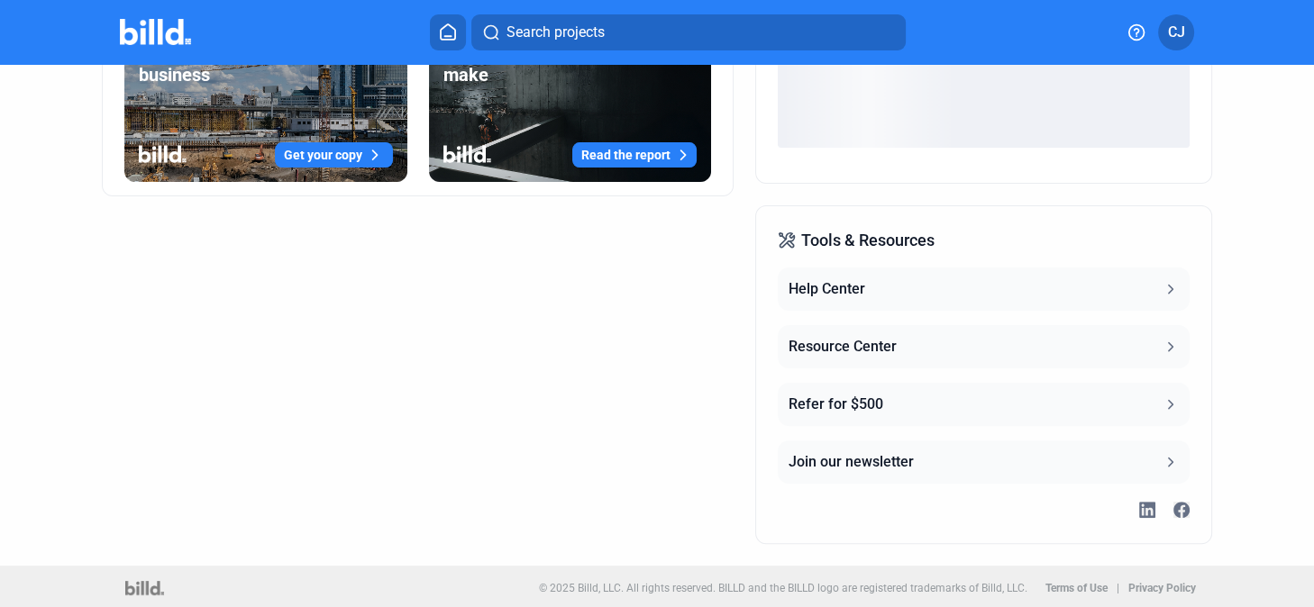
scroll to position [636, 0]
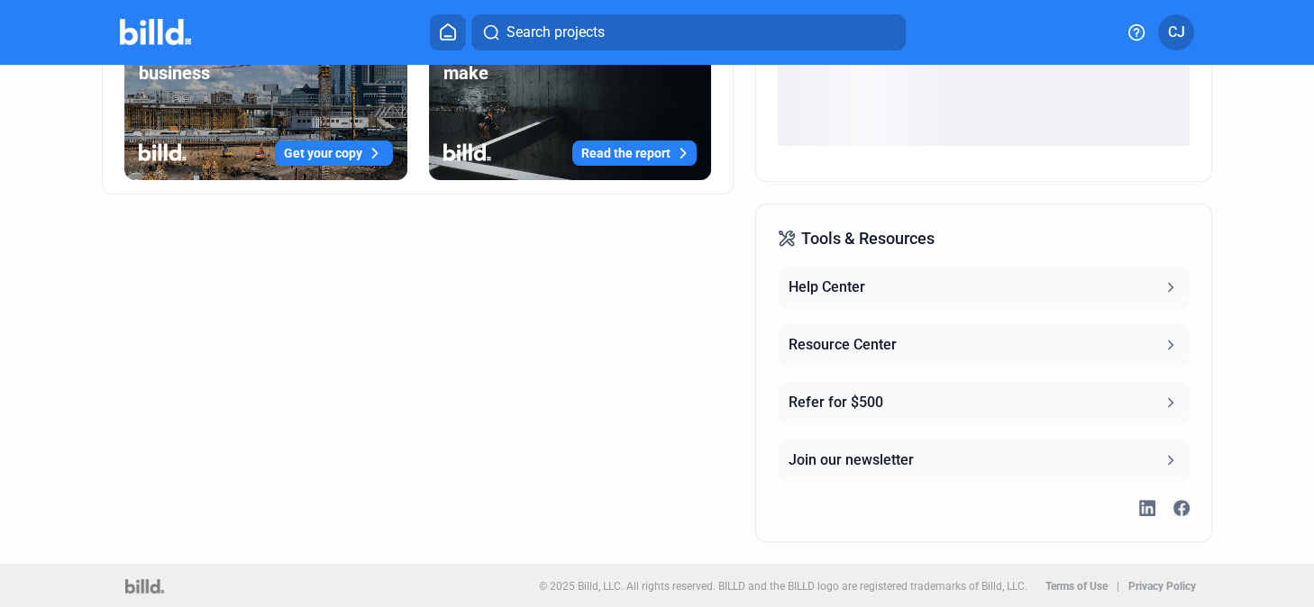
click at [678, 351] on div "Resource Center" at bounding box center [842, 345] width 108 height 22
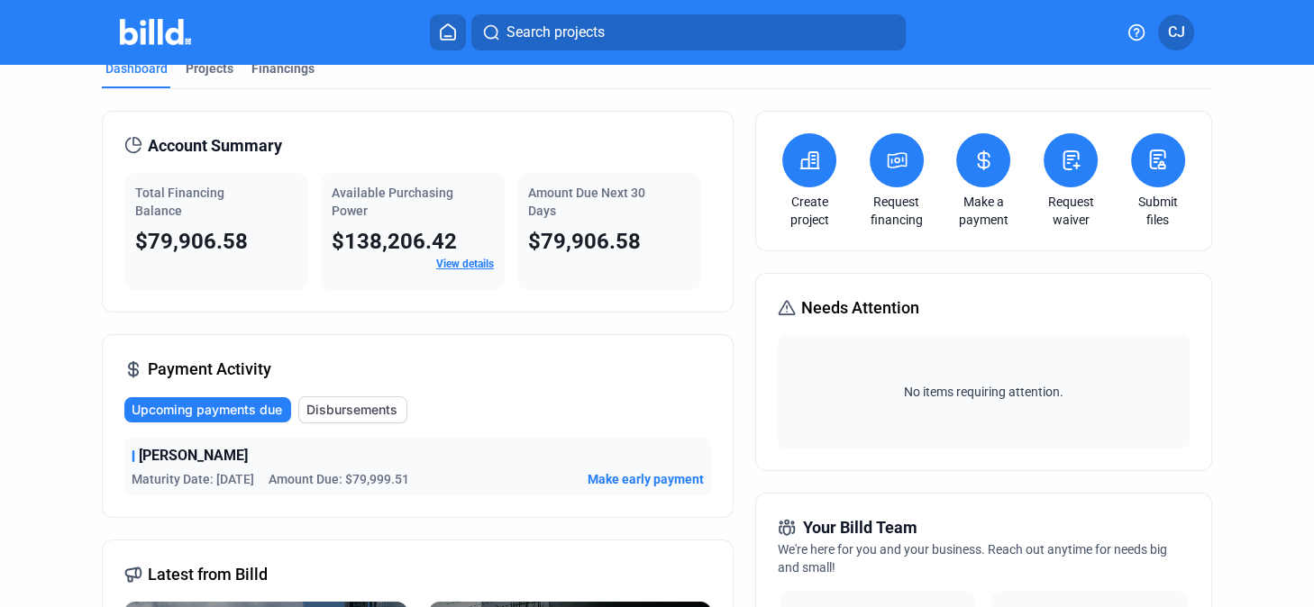
scroll to position [0, 0]
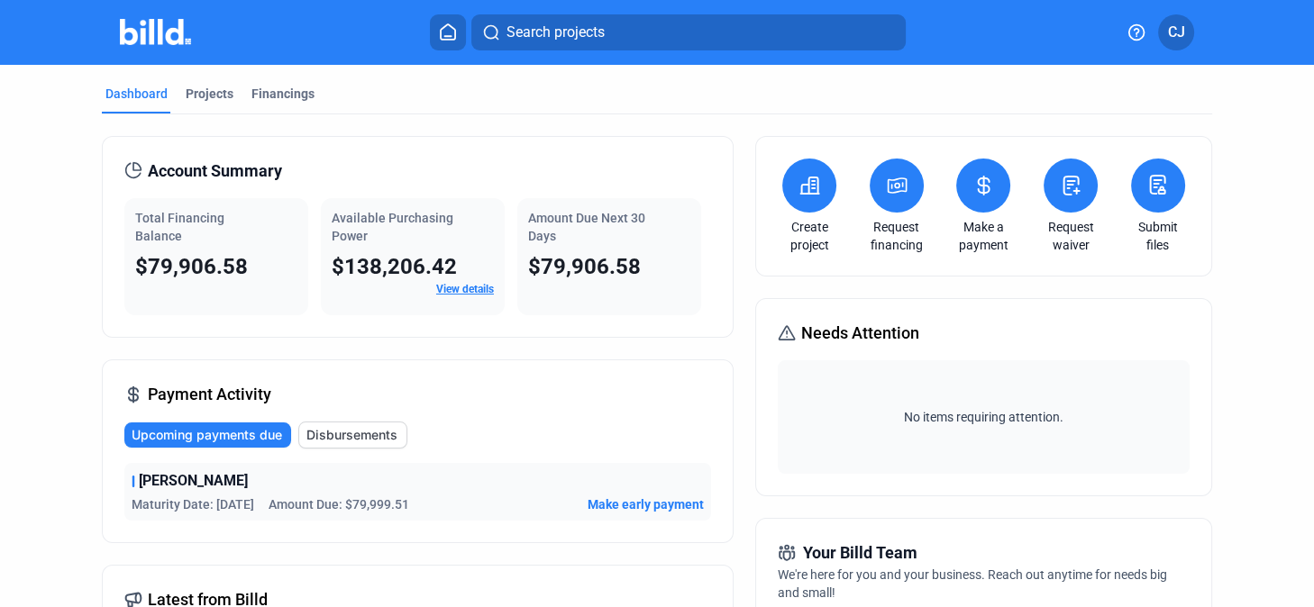
click at [678, 186] on icon at bounding box center [1071, 186] width 23 height 22
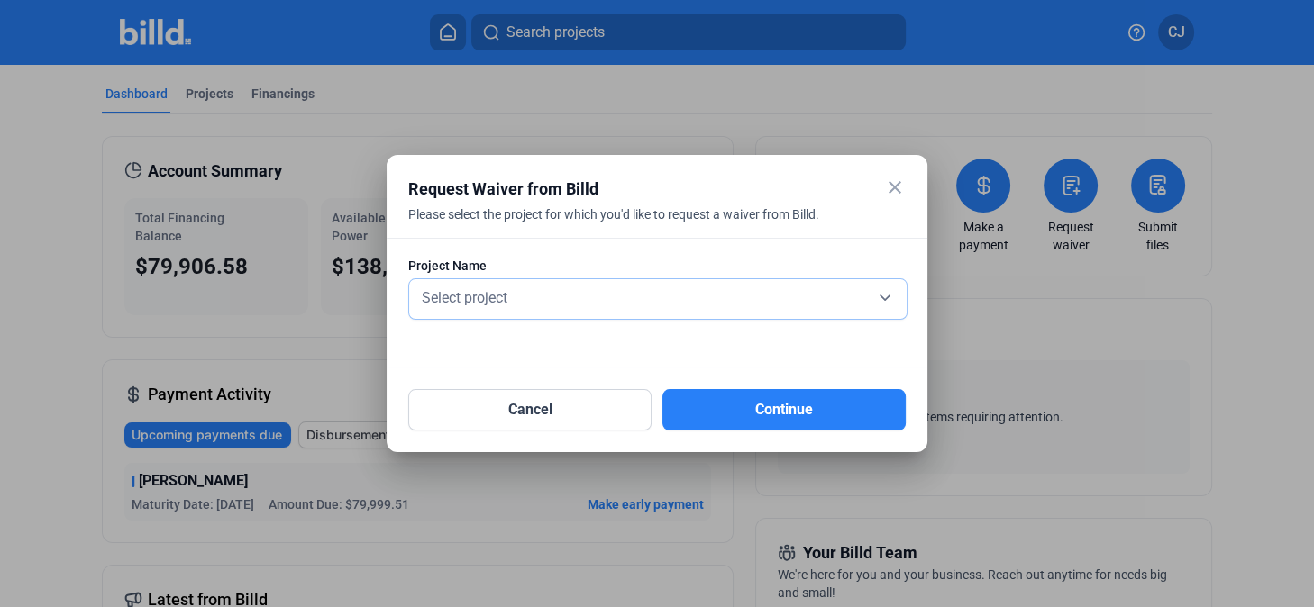
click at [678, 295] on div "Select project" at bounding box center [657, 296] width 479 height 25
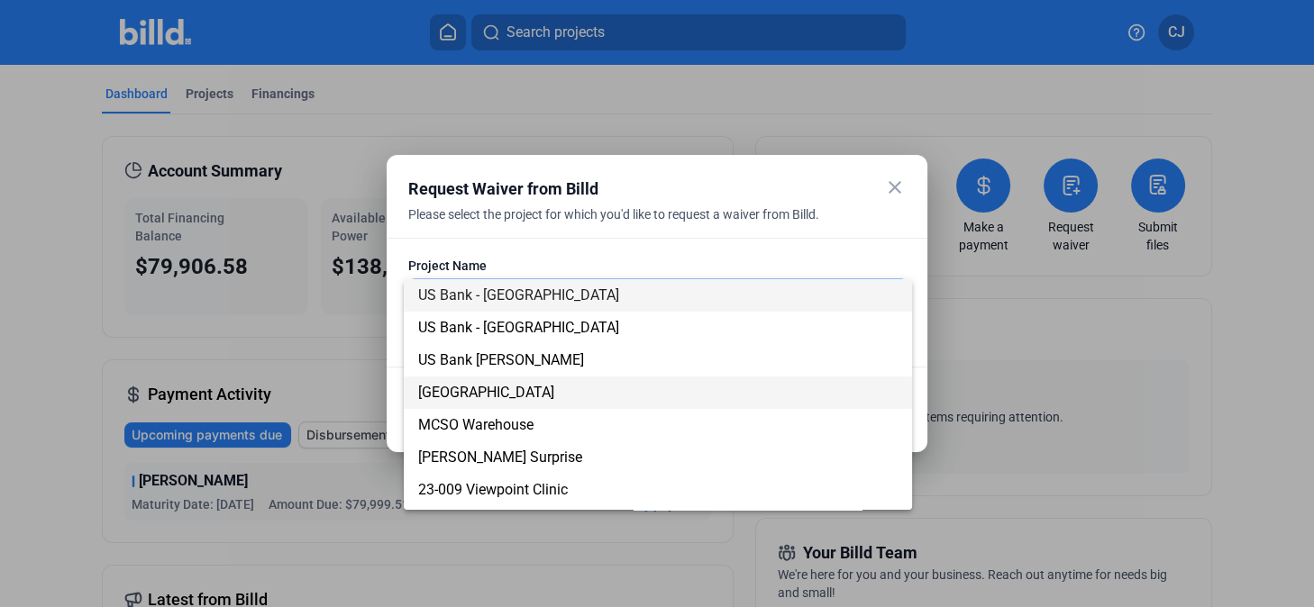
scroll to position [125, 0]
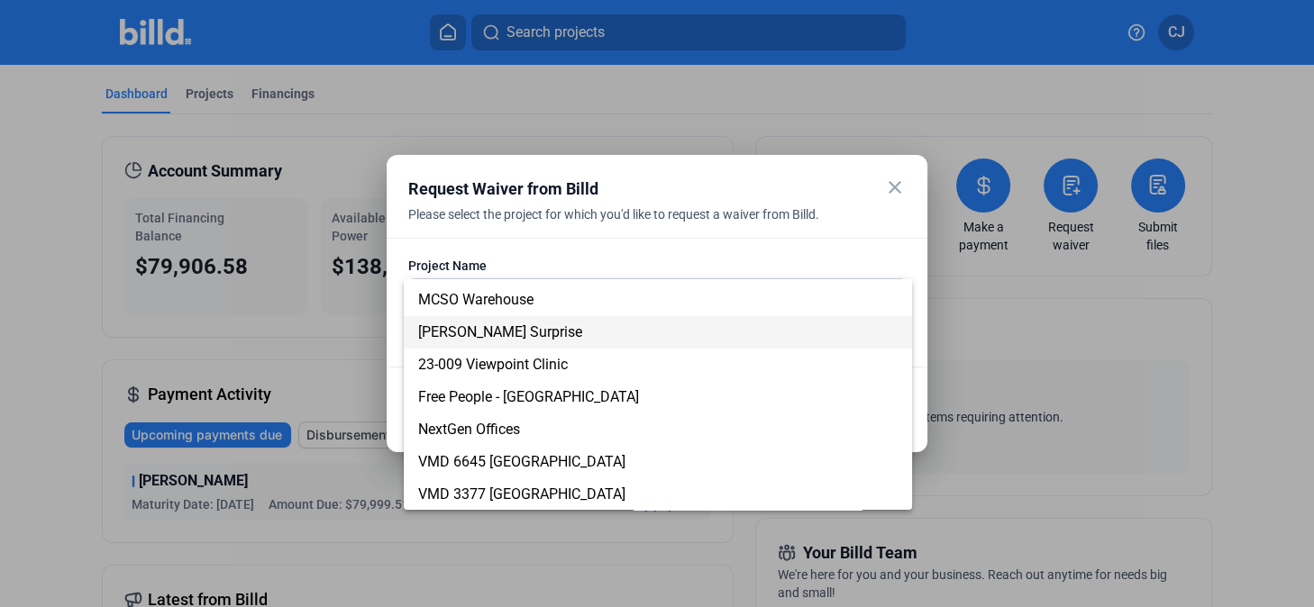
click at [458, 333] on span "[PERSON_NAME] Surprise" at bounding box center [500, 331] width 164 height 17
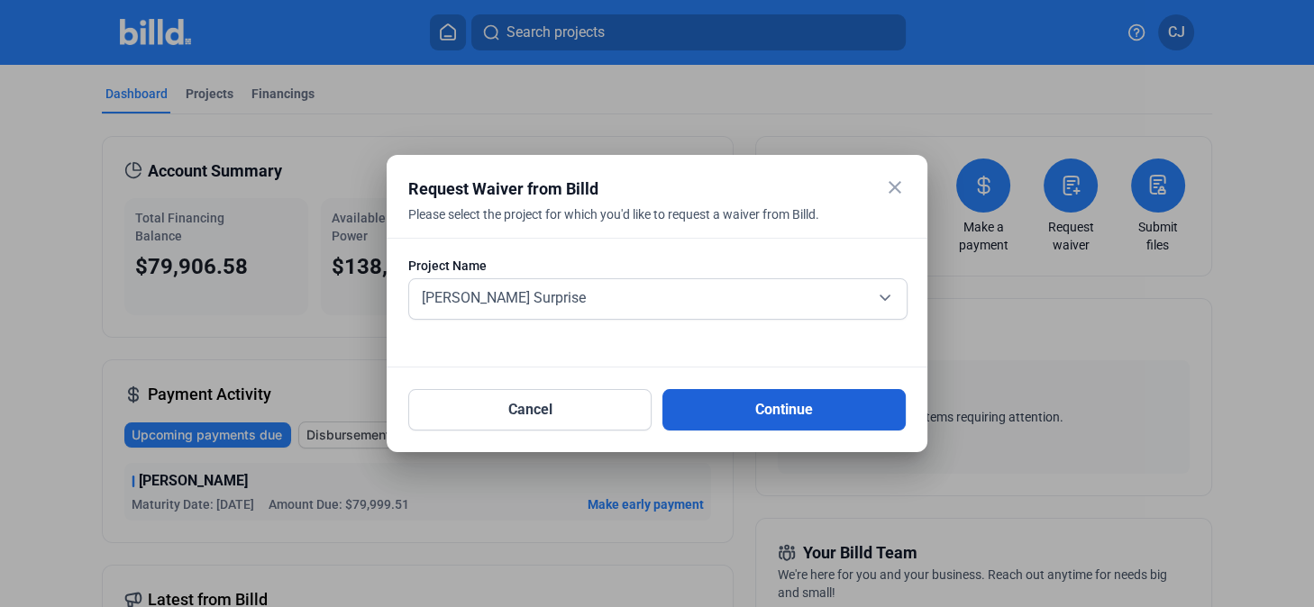
click at [678, 411] on button "Continue" at bounding box center [783, 409] width 243 height 41
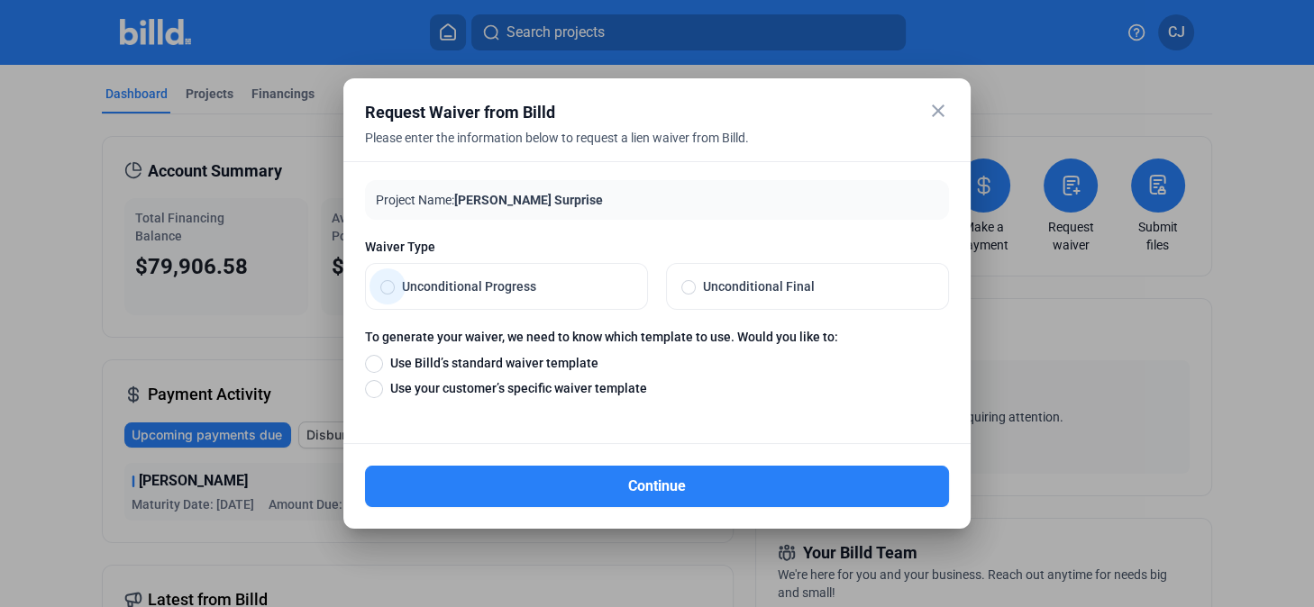
click at [381, 292] on span at bounding box center [387, 287] width 14 height 14
click at [381, 292] on input "Unconditional Progress" at bounding box center [387, 286] width 14 height 16
radio input "true"
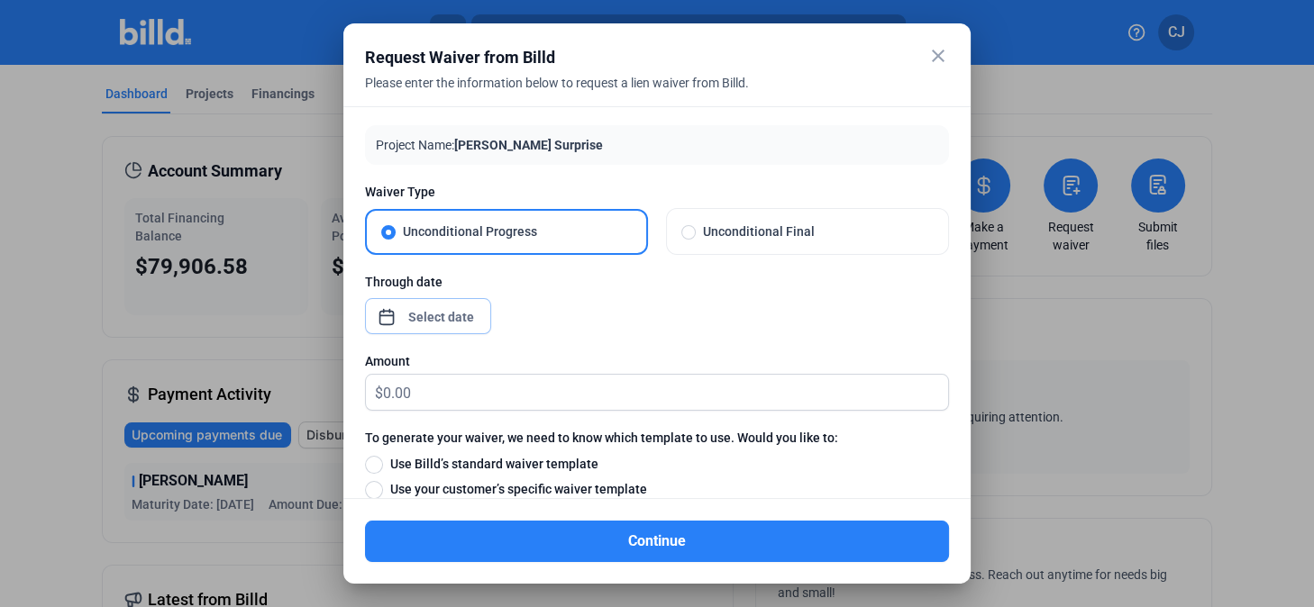
click at [453, 317] on div "close Request Waiver from Billd Please enter the information below to request a…" at bounding box center [657, 303] width 1314 height 607
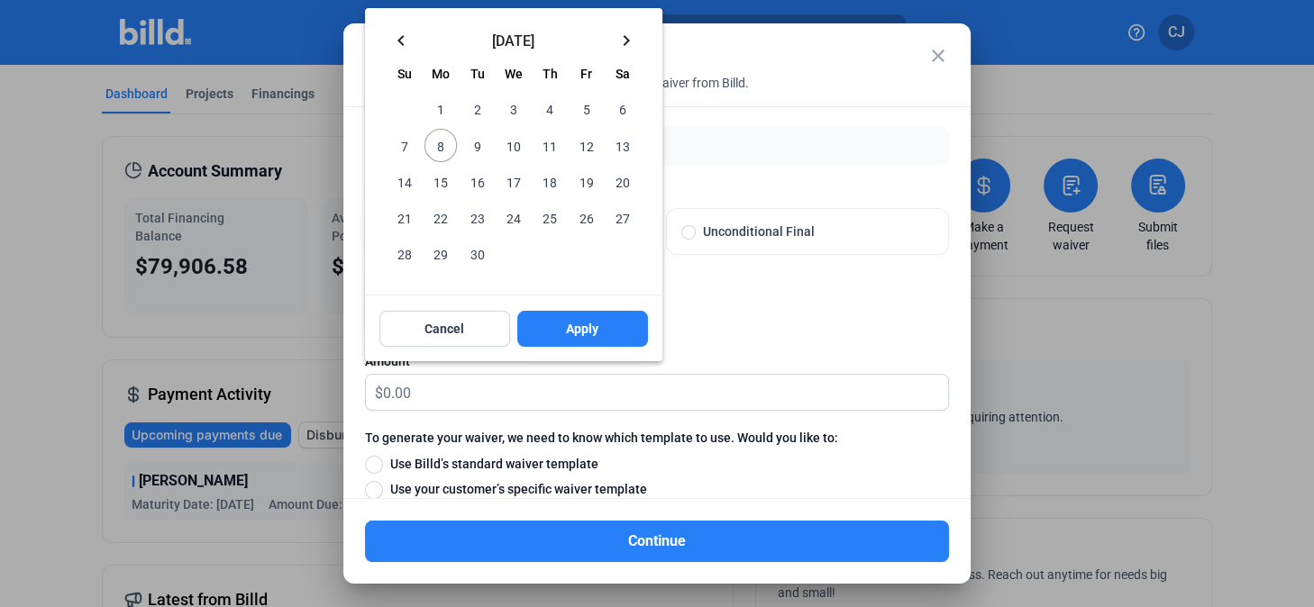
click at [444, 153] on span "8" at bounding box center [440, 145] width 32 height 32
click at [612, 337] on button "Apply" at bounding box center [582, 329] width 131 height 36
type input "[DATE]"
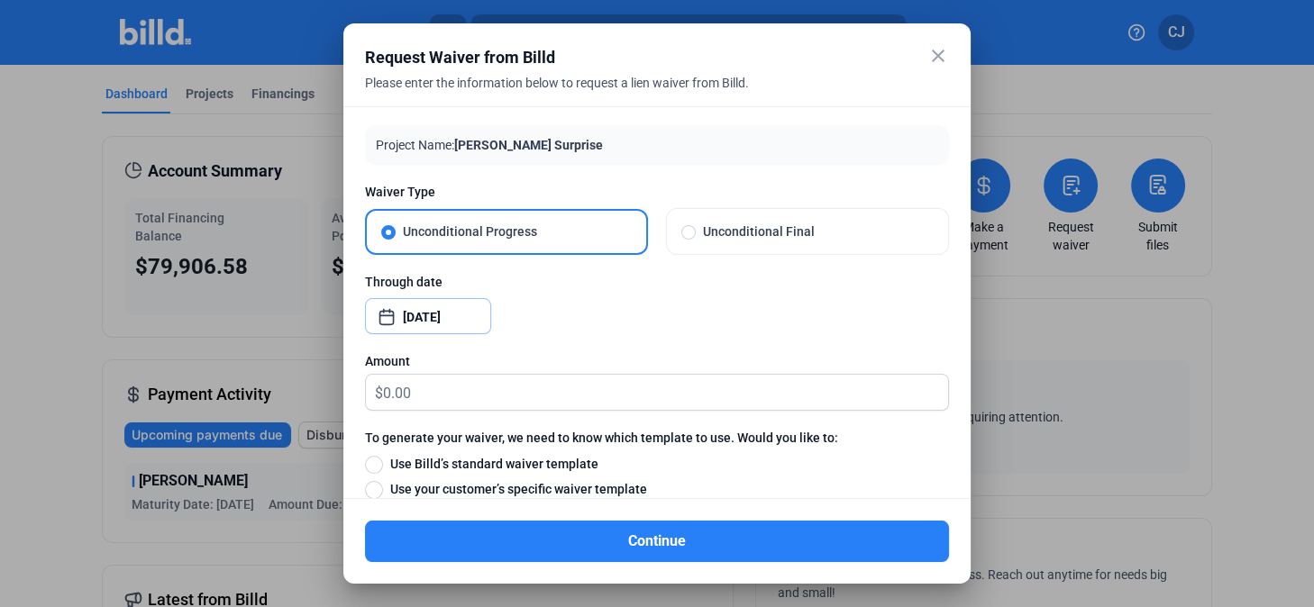
scroll to position [44, 0]
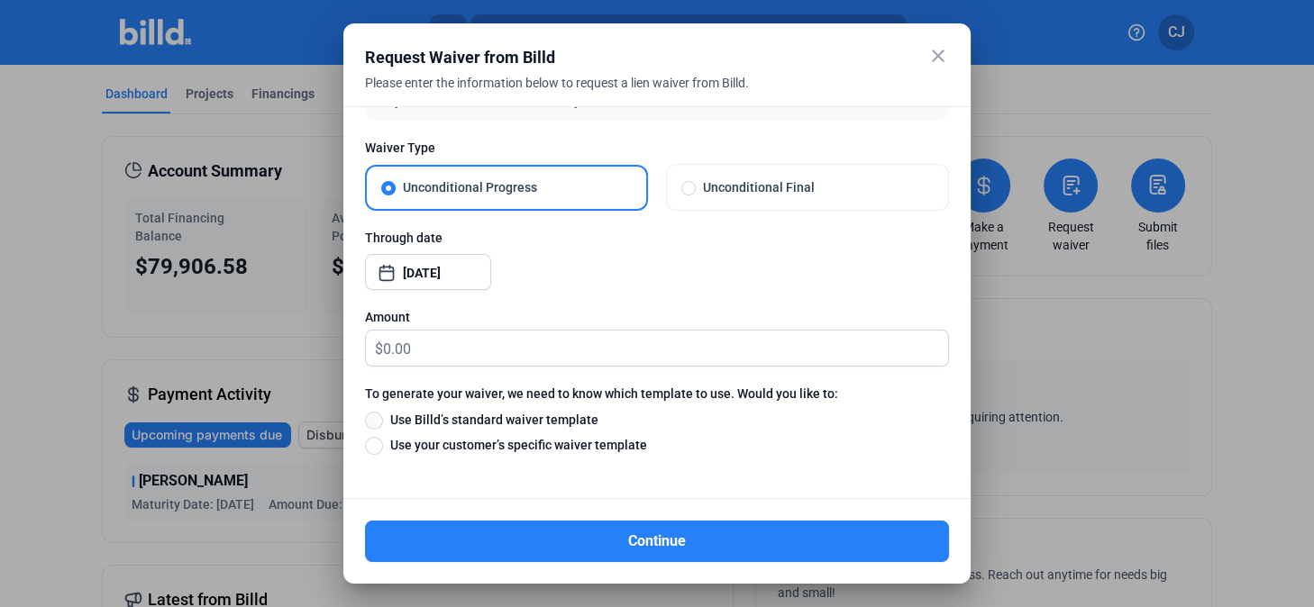
click at [373, 417] on span at bounding box center [374, 421] width 18 height 18
click at [373, 417] on input "Use Billd’s standard waiver template" at bounding box center [374, 420] width 18 height 20
radio input "true"
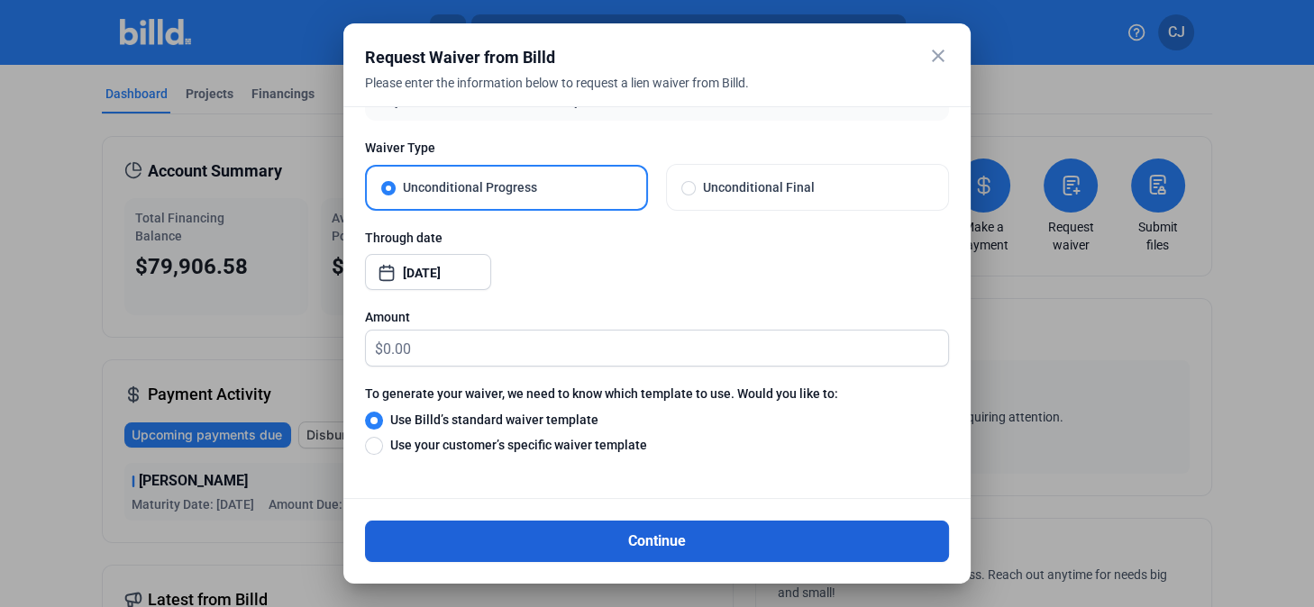
click at [646, 423] on button "Continue" at bounding box center [657, 541] width 584 height 41
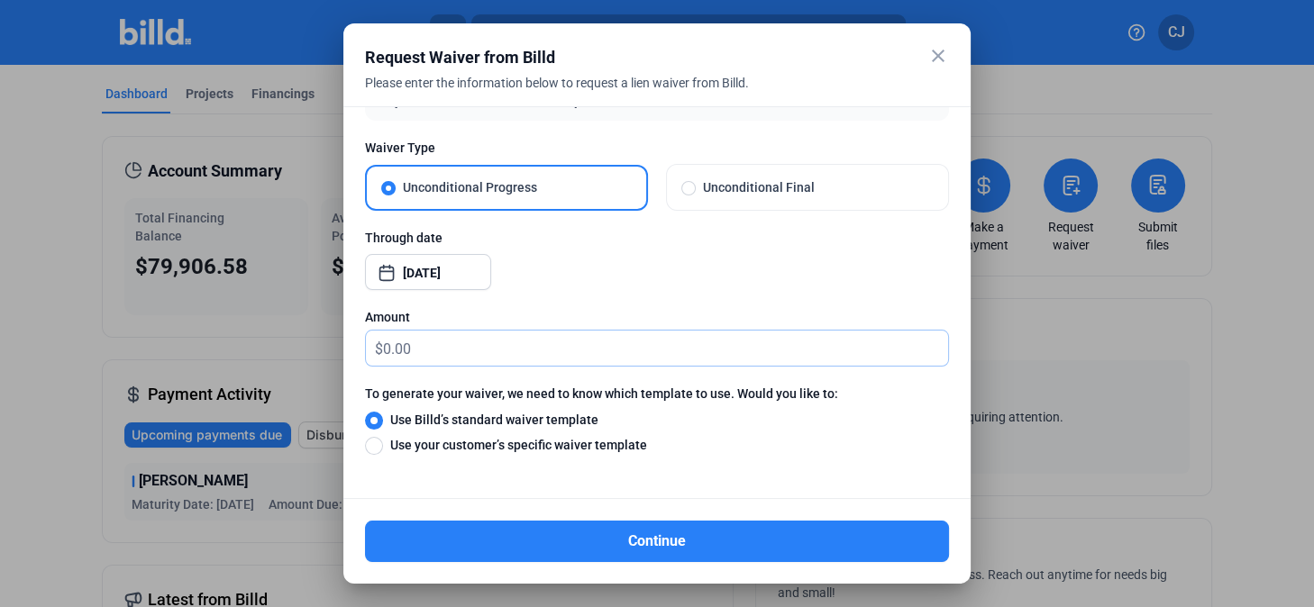
click at [460, 348] on input "text" at bounding box center [665, 348] width 565 height 35
click at [430, 344] on input "text" at bounding box center [665, 348] width 565 height 35
click at [442, 344] on input "text" at bounding box center [665, 348] width 565 height 35
click at [428, 345] on input "text" at bounding box center [665, 348] width 565 height 35
type input "79,906.58"
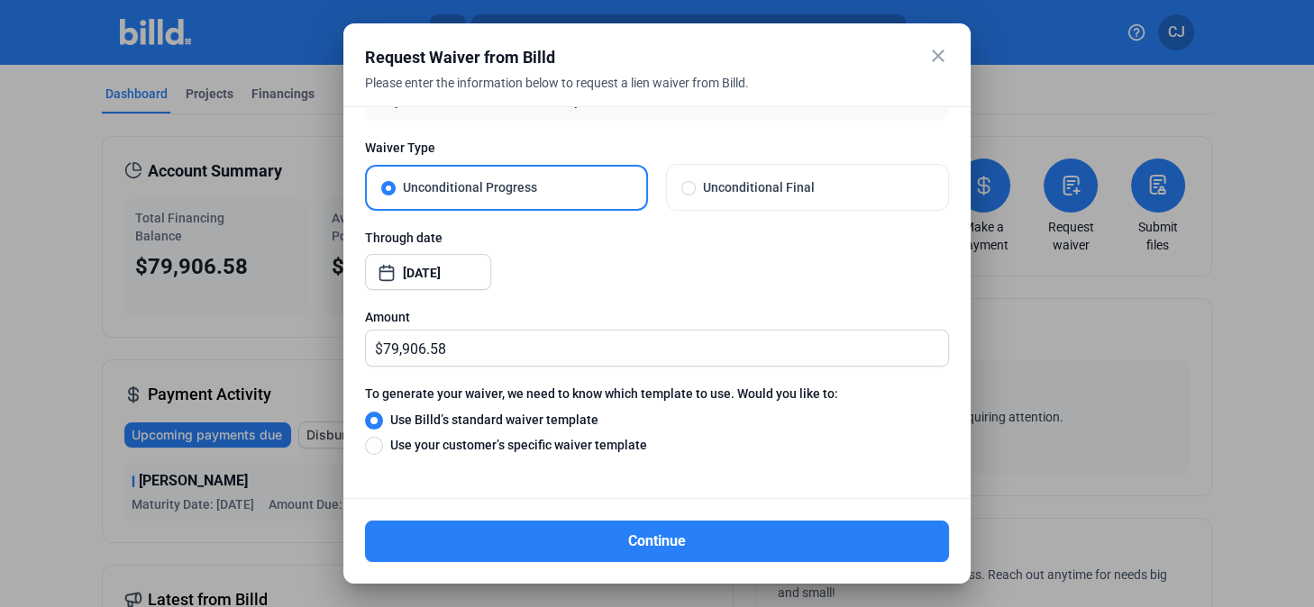
click at [639, 423] on div "Continue" at bounding box center [657, 530] width 584 height 63
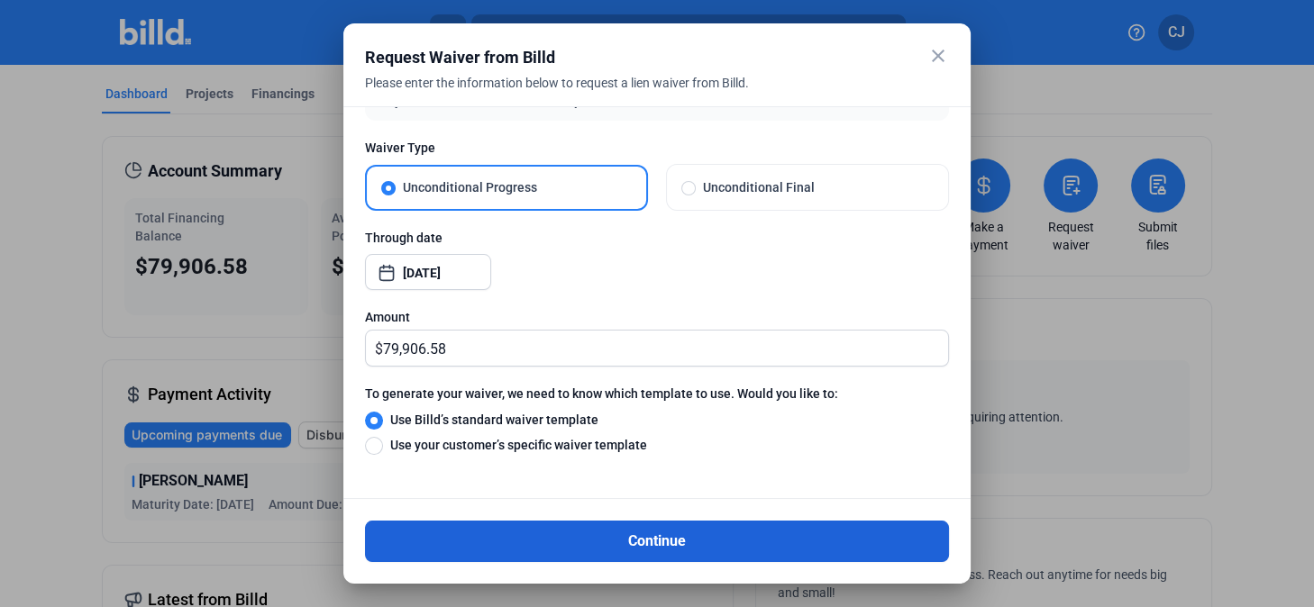
click at [651, 423] on button "Continue" at bounding box center [657, 541] width 584 height 41
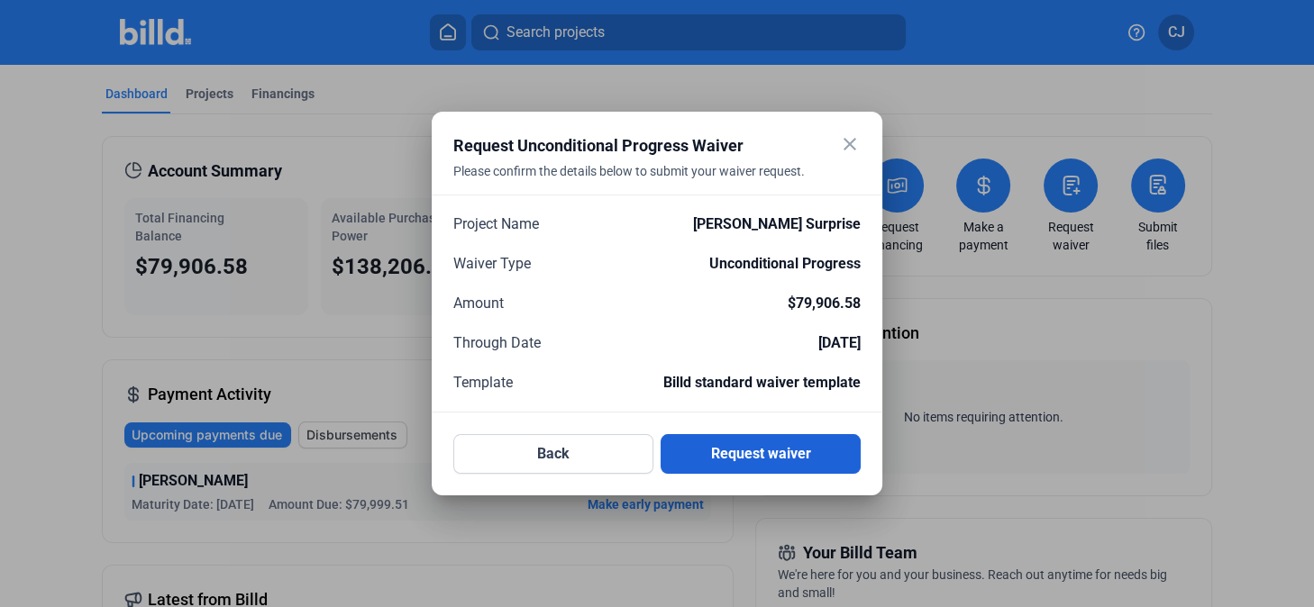
click at [678, 423] on button "Request waiver" at bounding box center [760, 454] width 200 height 40
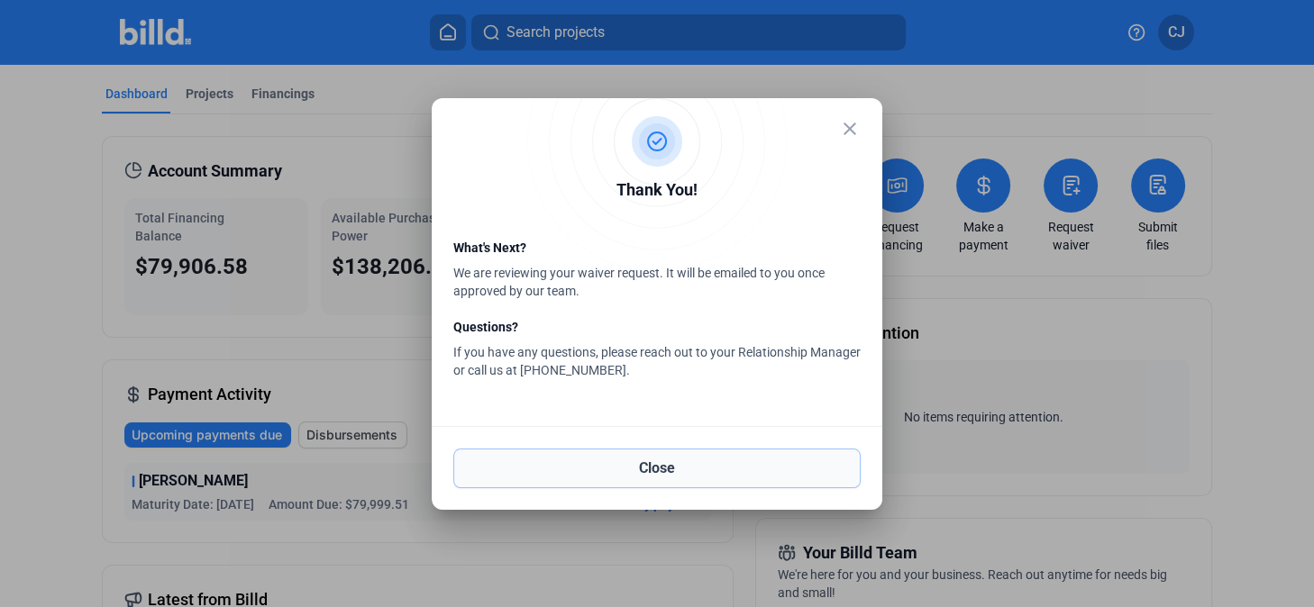
click at [678, 423] on button "Close" at bounding box center [656, 469] width 407 height 40
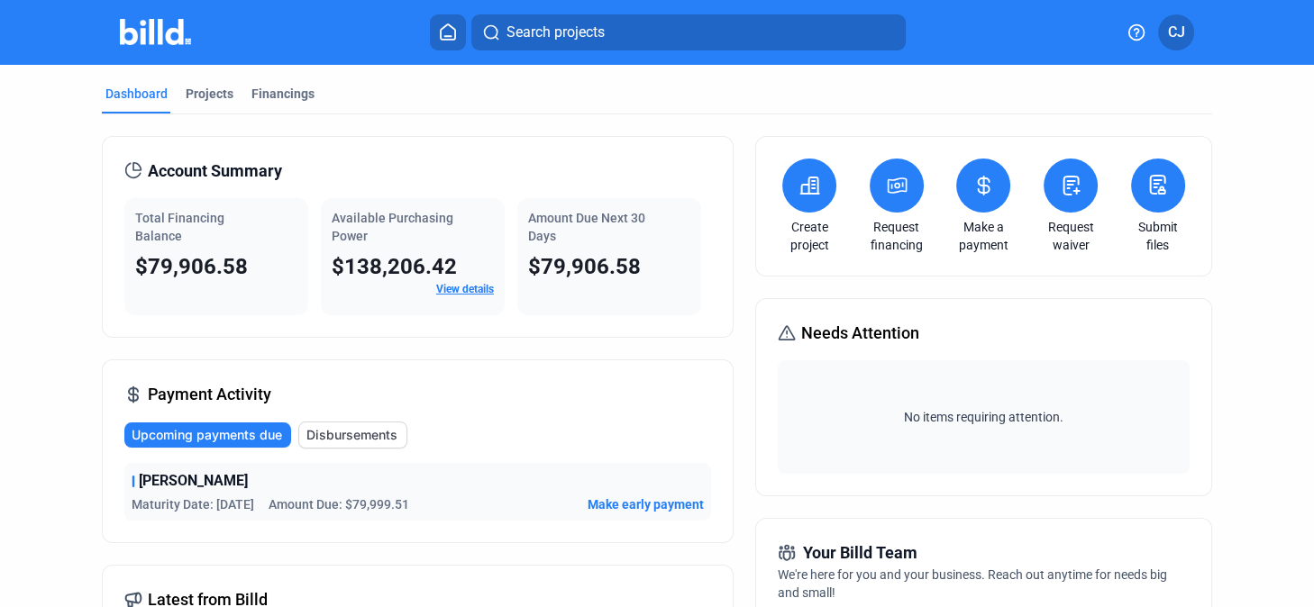
click at [678, 218] on link "Submit files" at bounding box center [1157, 236] width 63 height 36
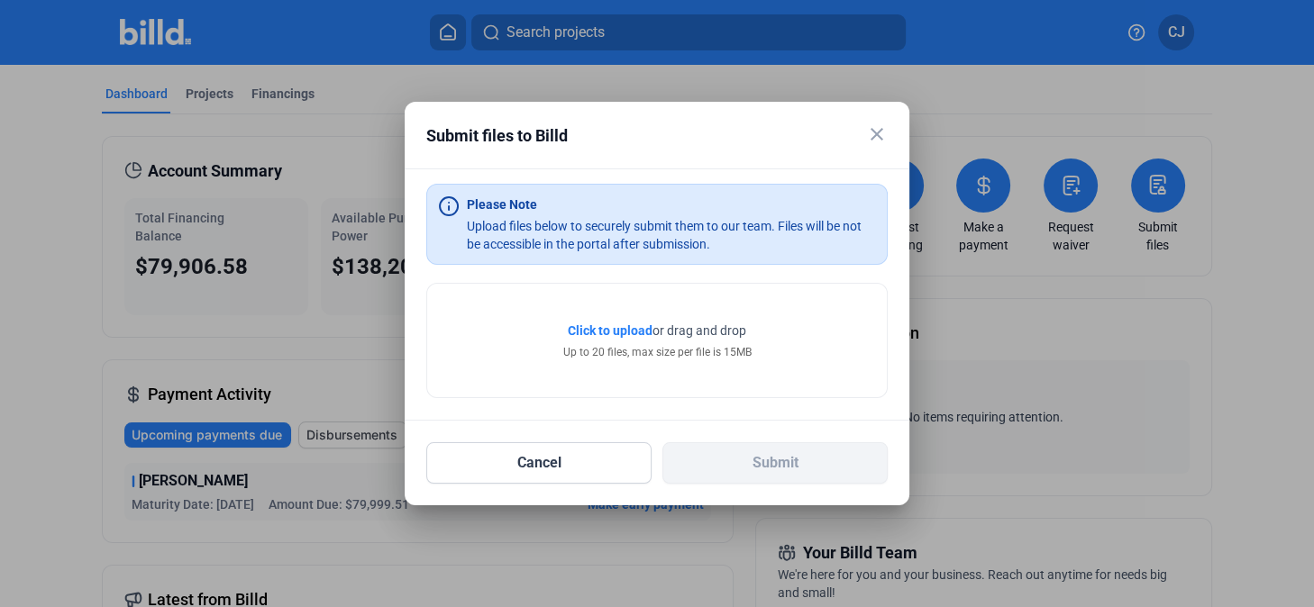
click at [678, 128] on div "close Submit files to Billd" at bounding box center [656, 145] width 461 height 45
click at [678, 139] on mat-icon "close" at bounding box center [877, 134] width 22 height 22
